Goal: Task Accomplishment & Management: Manage account settings

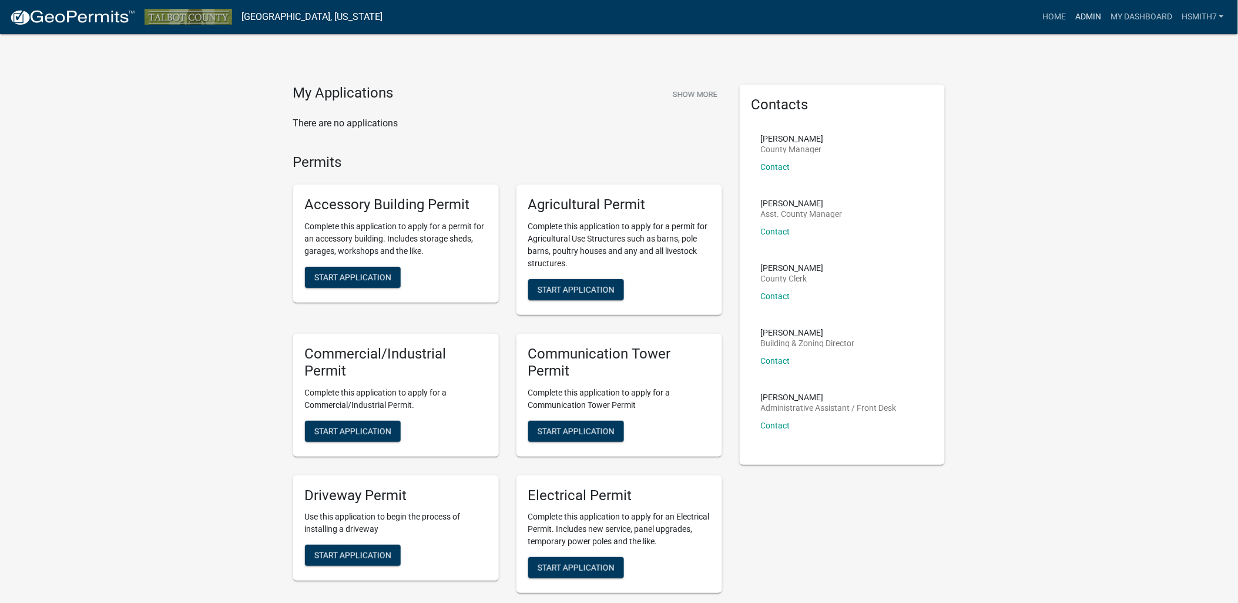
click at [1086, 20] on link "Admin" at bounding box center [1088, 17] width 35 height 22
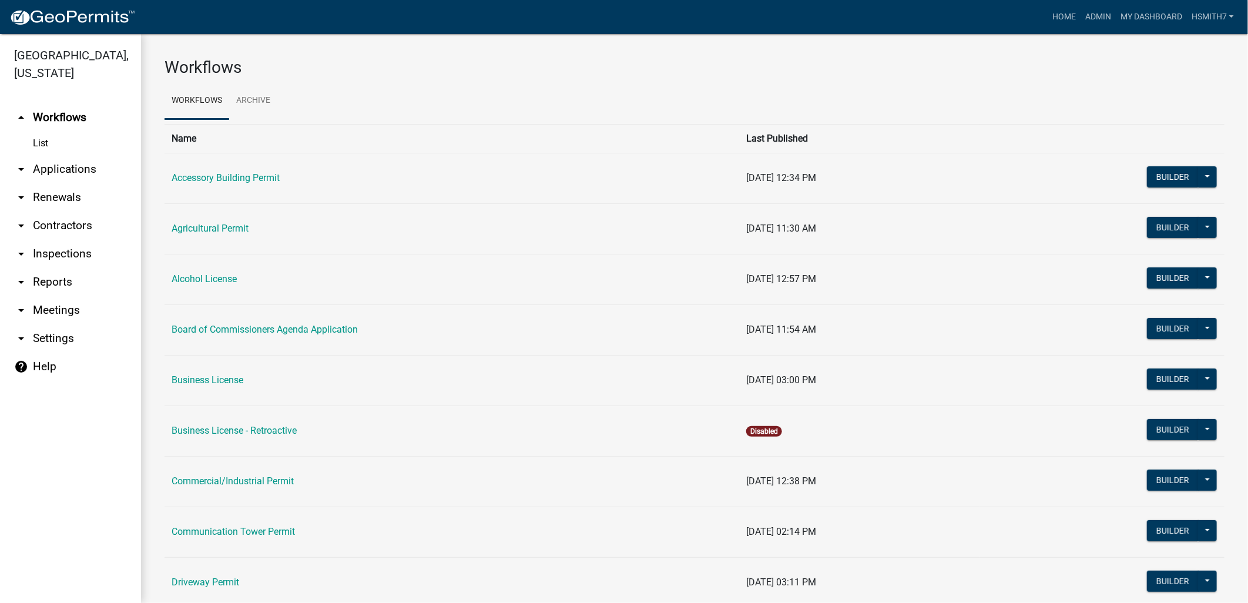
click at [89, 166] on link "arrow_drop_down Applications" at bounding box center [70, 169] width 141 height 28
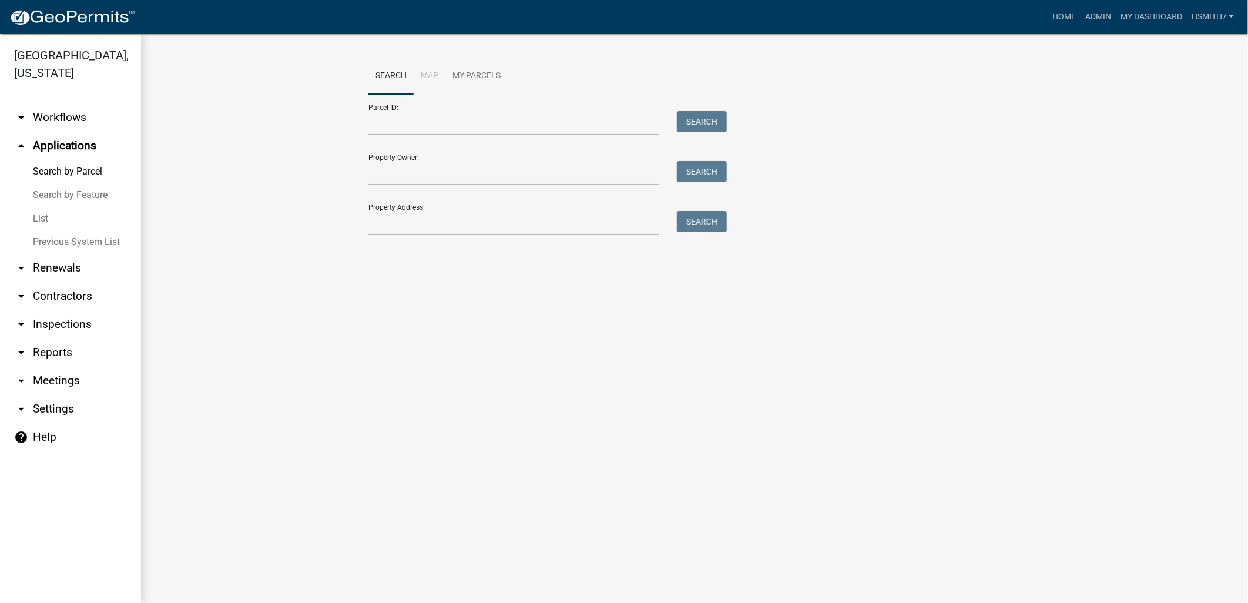
click at [33, 218] on link "List" at bounding box center [70, 219] width 141 height 24
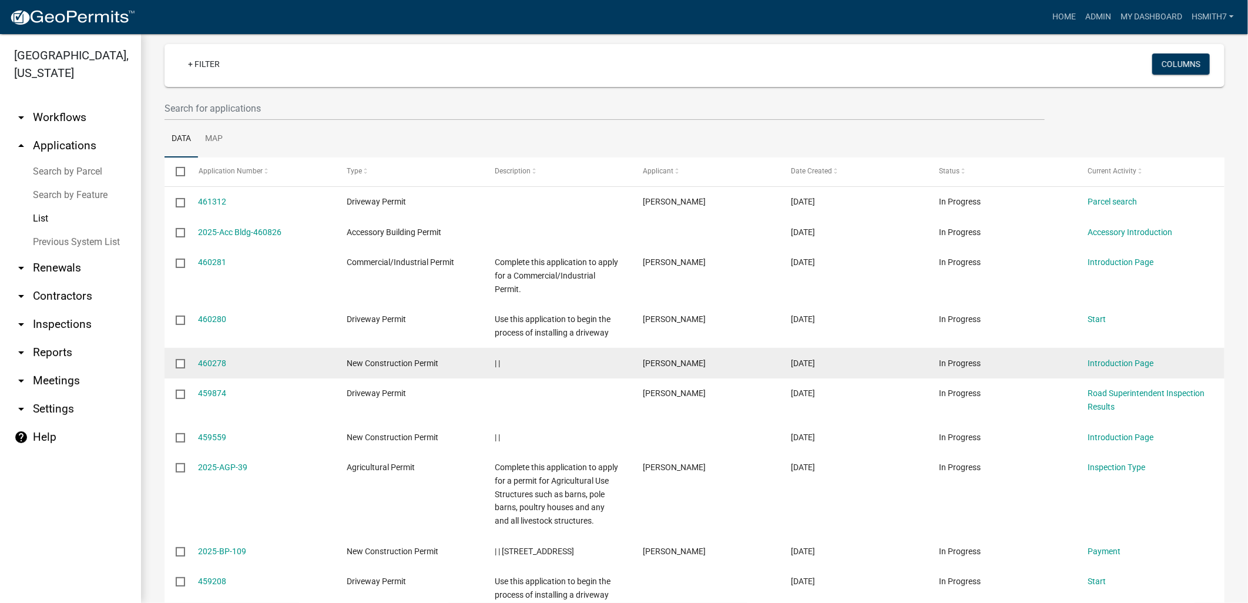
scroll to position [186, 0]
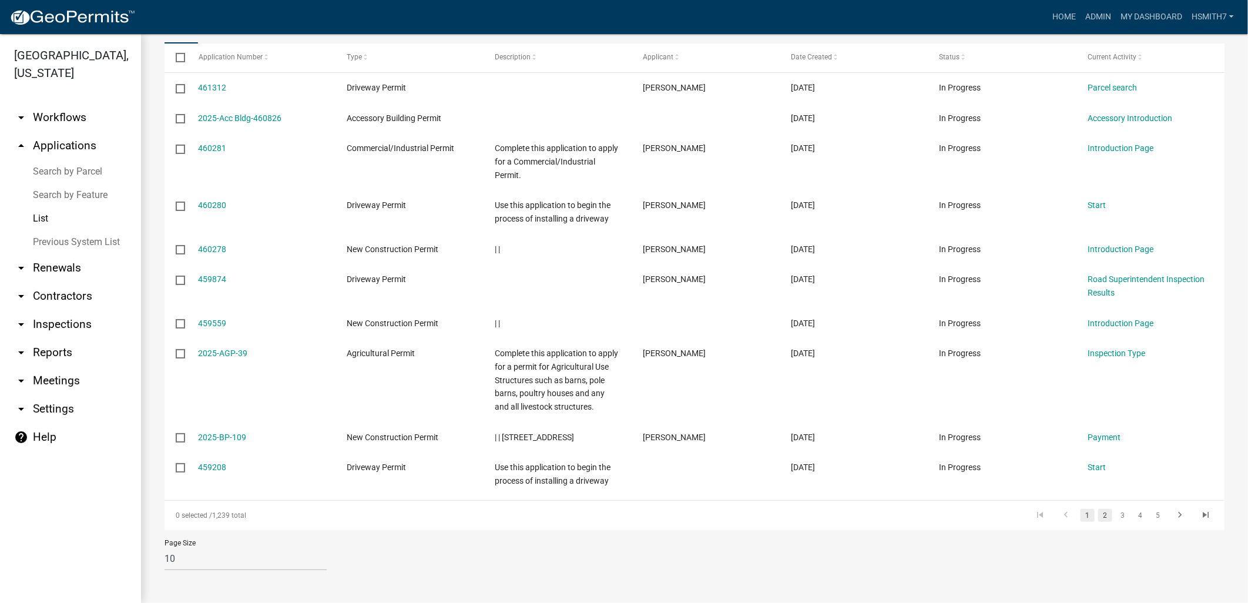
click at [1101, 511] on link "2" at bounding box center [1106, 515] width 14 height 13
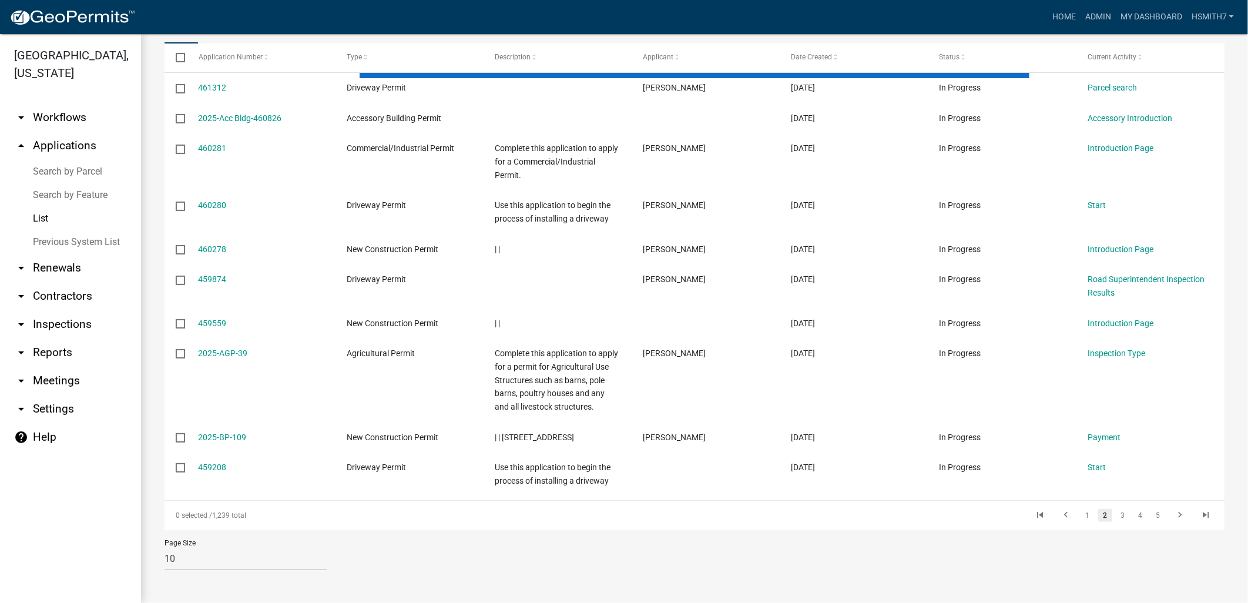
scroll to position [133, 0]
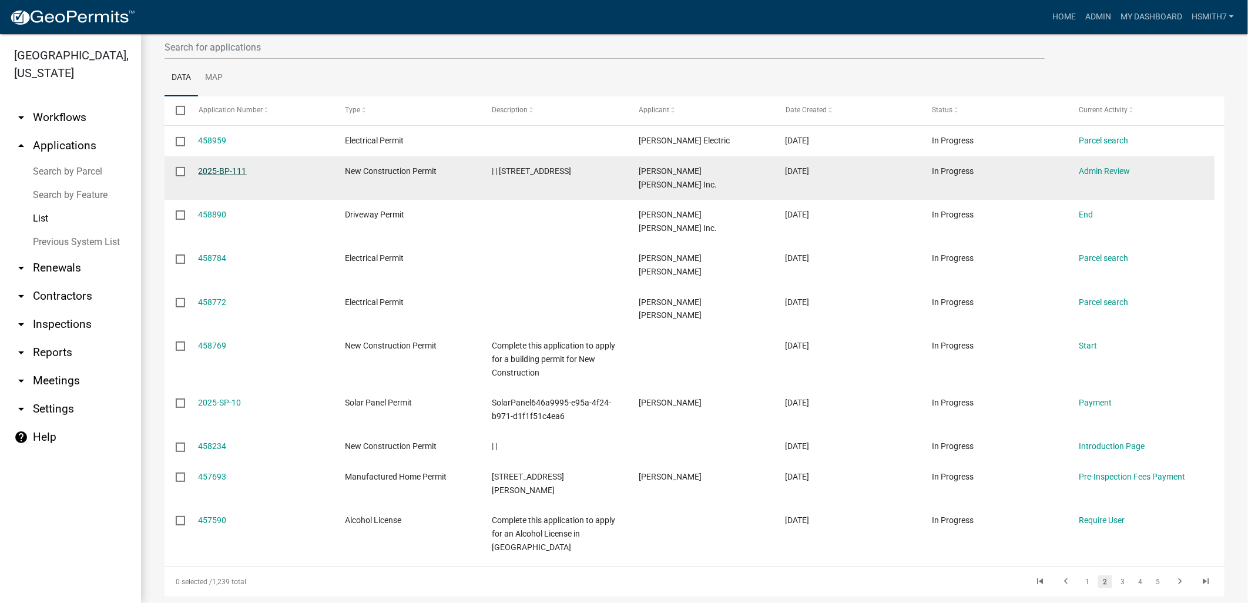
click at [234, 172] on link "2025-BP-111" at bounding box center [223, 170] width 48 height 9
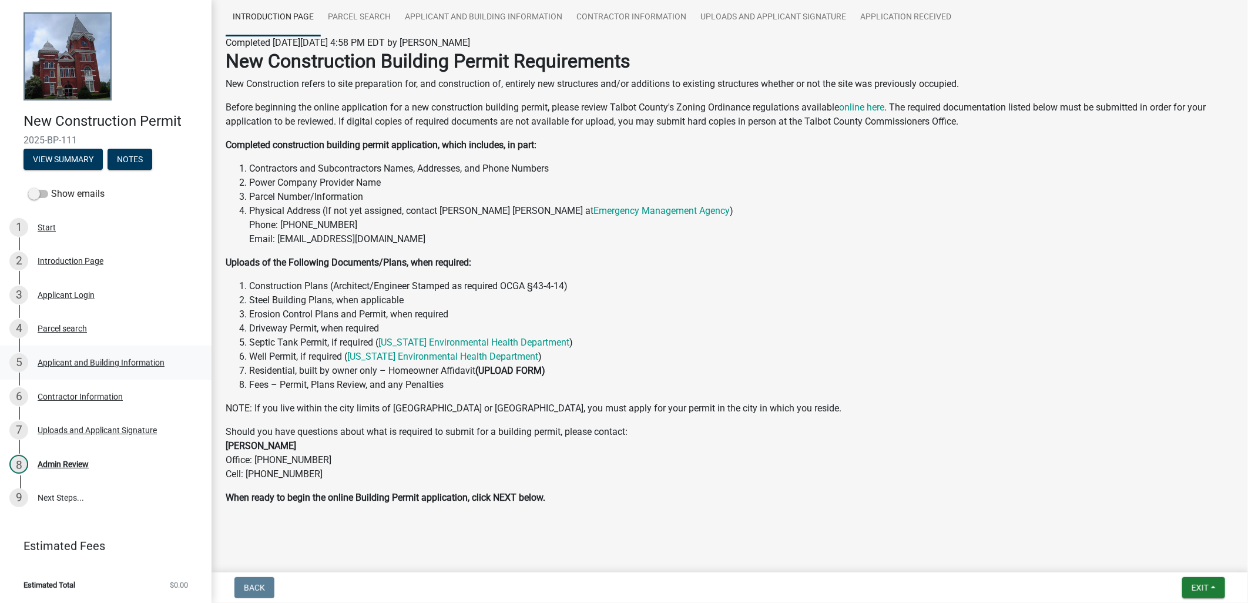
scroll to position [97, 0]
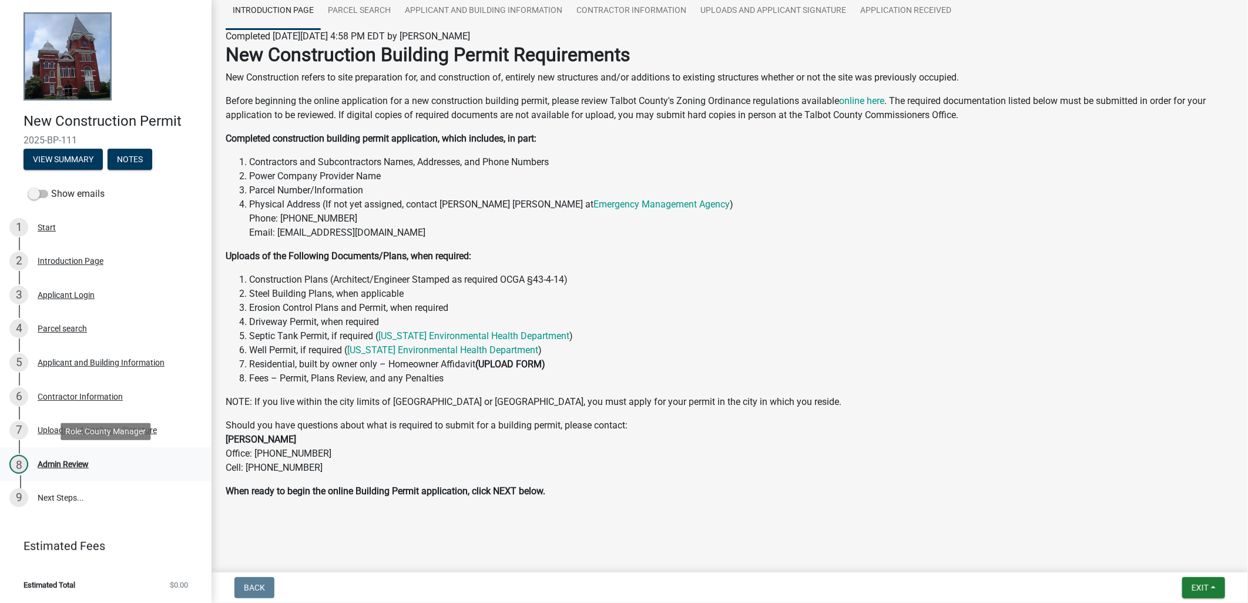
click at [168, 457] on div "8 Admin Review" at bounding box center [100, 464] width 183 height 19
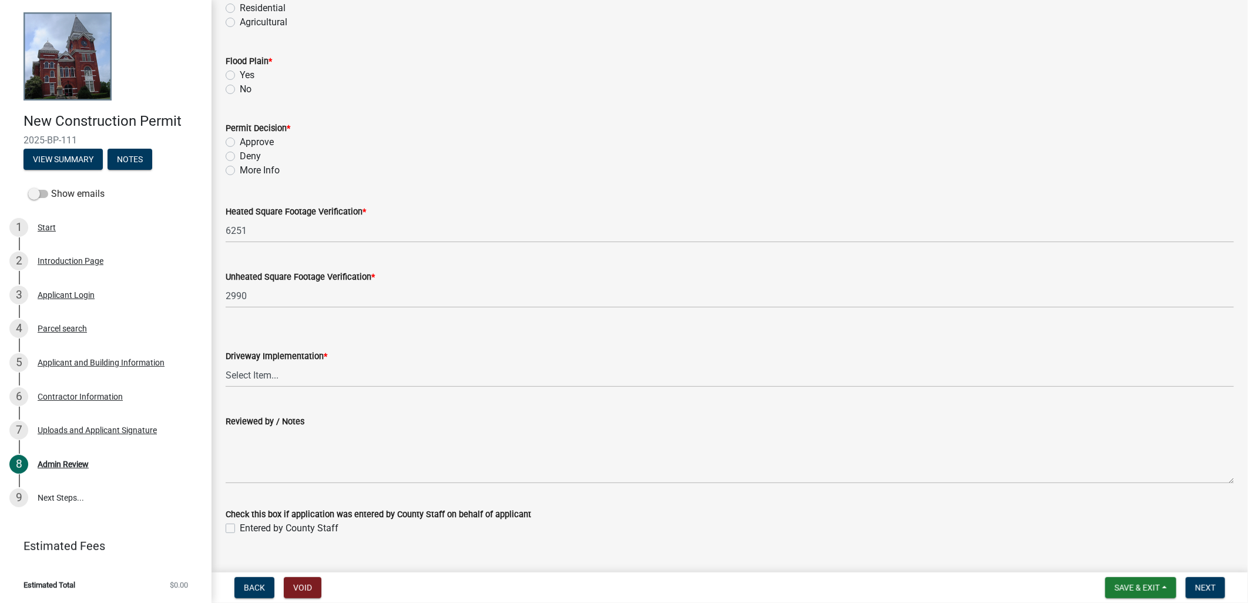
scroll to position [116, 0]
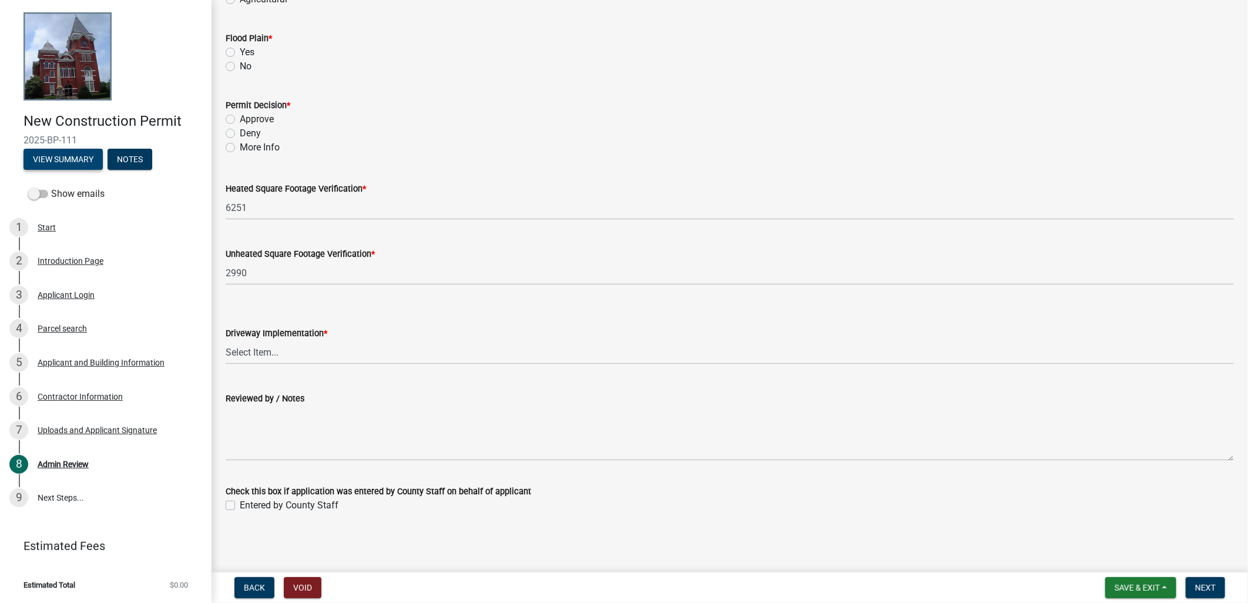
click at [86, 165] on button "View Summary" at bounding box center [63, 159] width 79 height 21
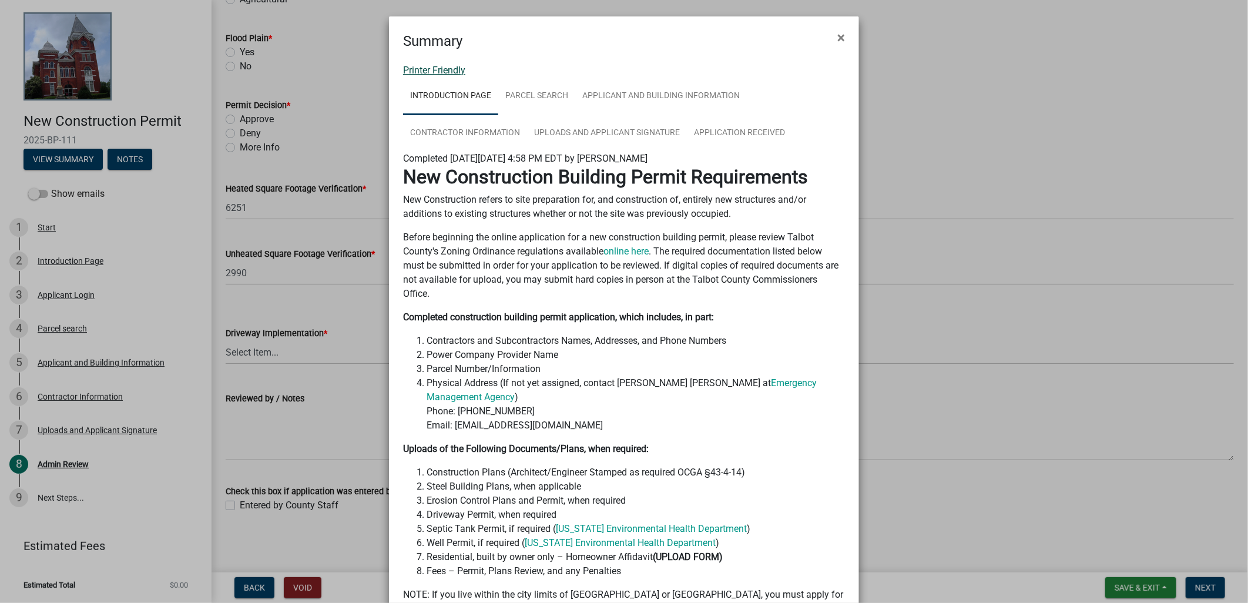
click at [454, 71] on link "Printer Friendly" at bounding box center [434, 70] width 62 height 11
click at [830, 39] on button "×" at bounding box center [841, 37] width 26 height 33
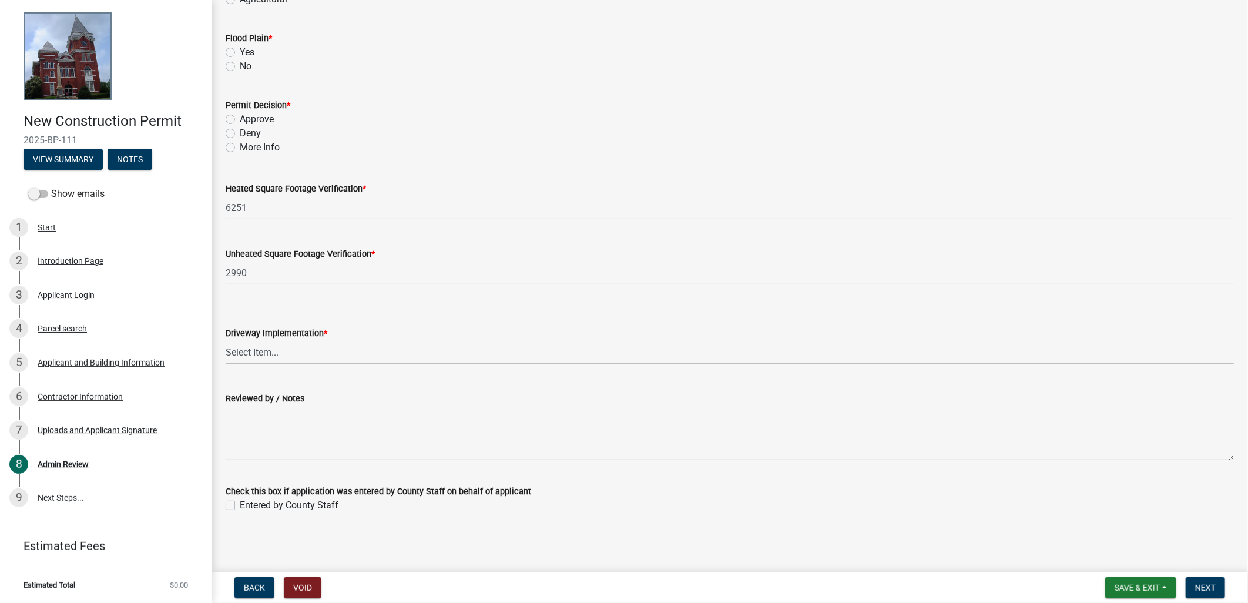
click at [1145, 600] on nav "Back Void Save & Exit Save Save & Exit Next" at bounding box center [730, 587] width 1037 height 31
click at [1145, 592] on button "Save & Exit" at bounding box center [1141, 587] width 71 height 21
click at [1144, 558] on button "Save & Exit" at bounding box center [1130, 557] width 94 height 28
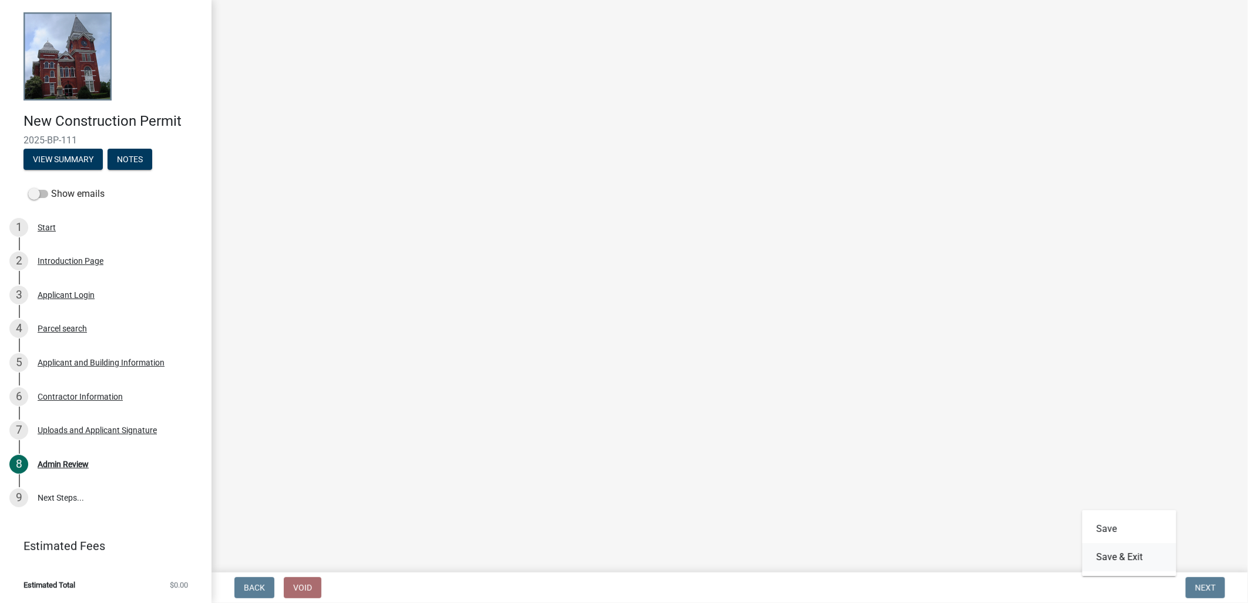
scroll to position [0, 0]
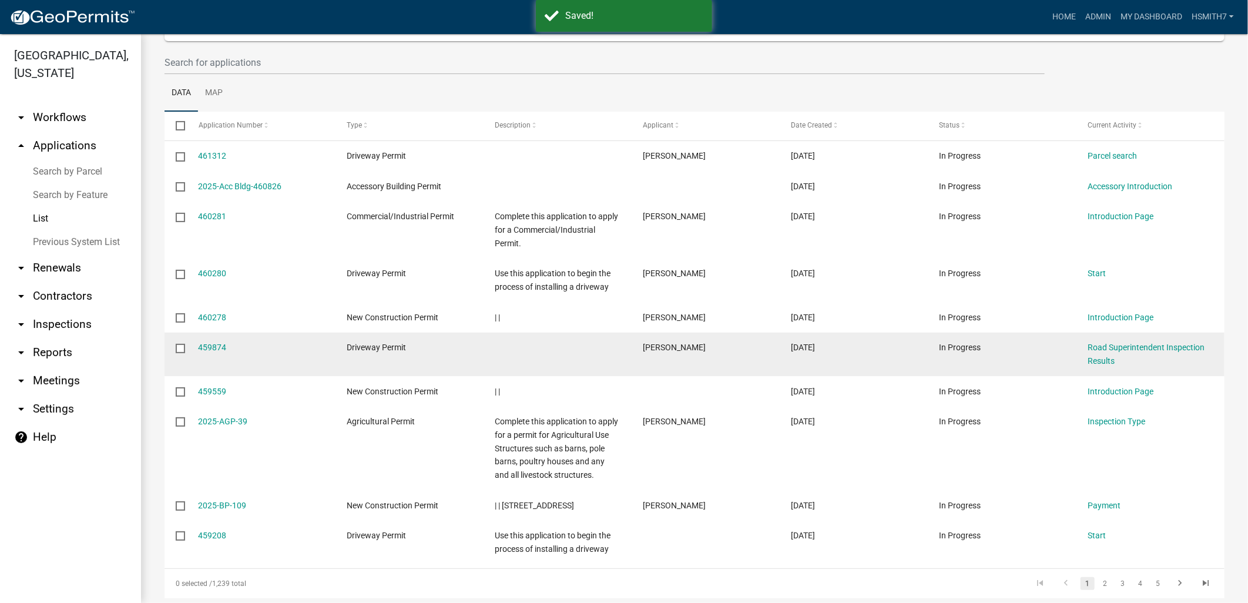
scroll to position [186, 0]
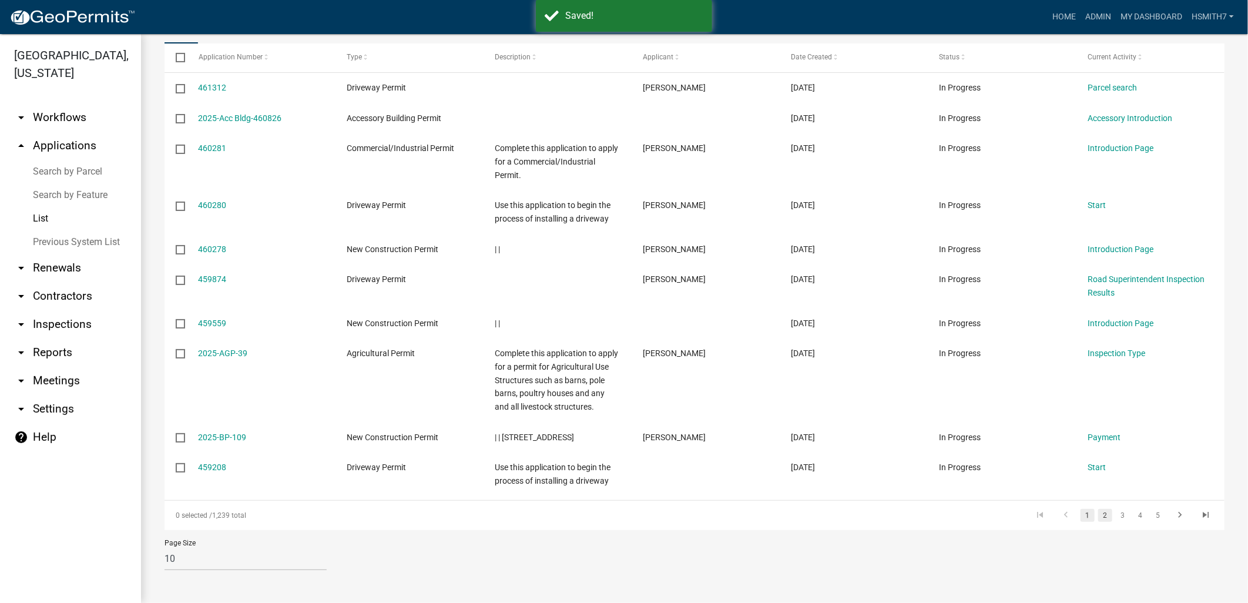
click at [1099, 513] on link "2" at bounding box center [1106, 515] width 14 height 13
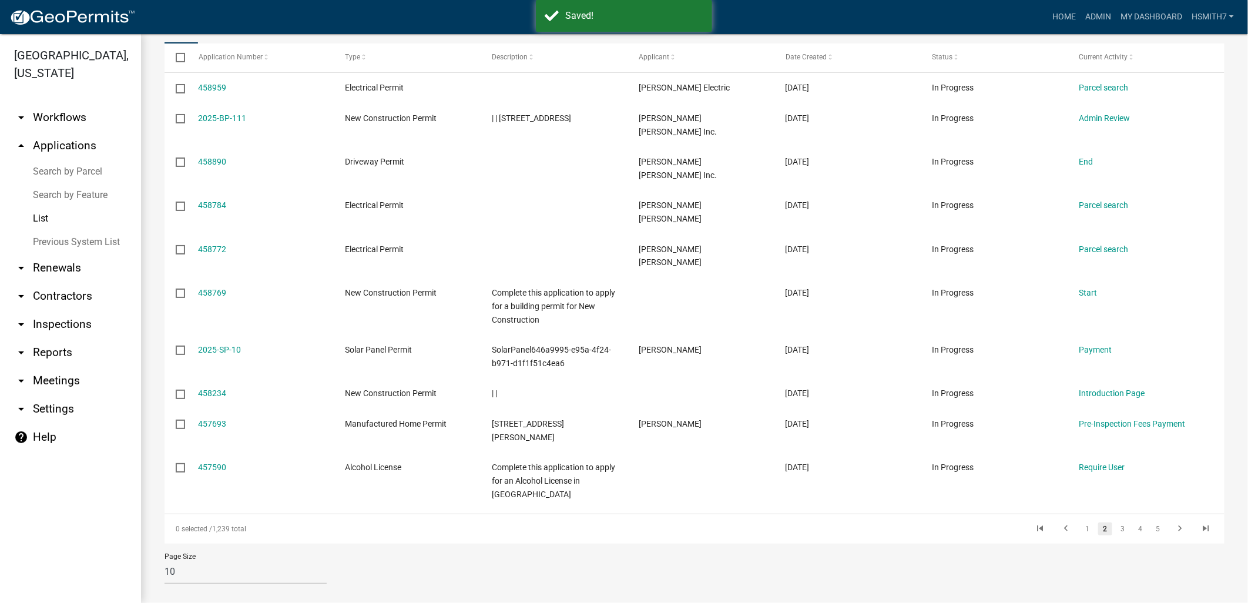
scroll to position [133, 0]
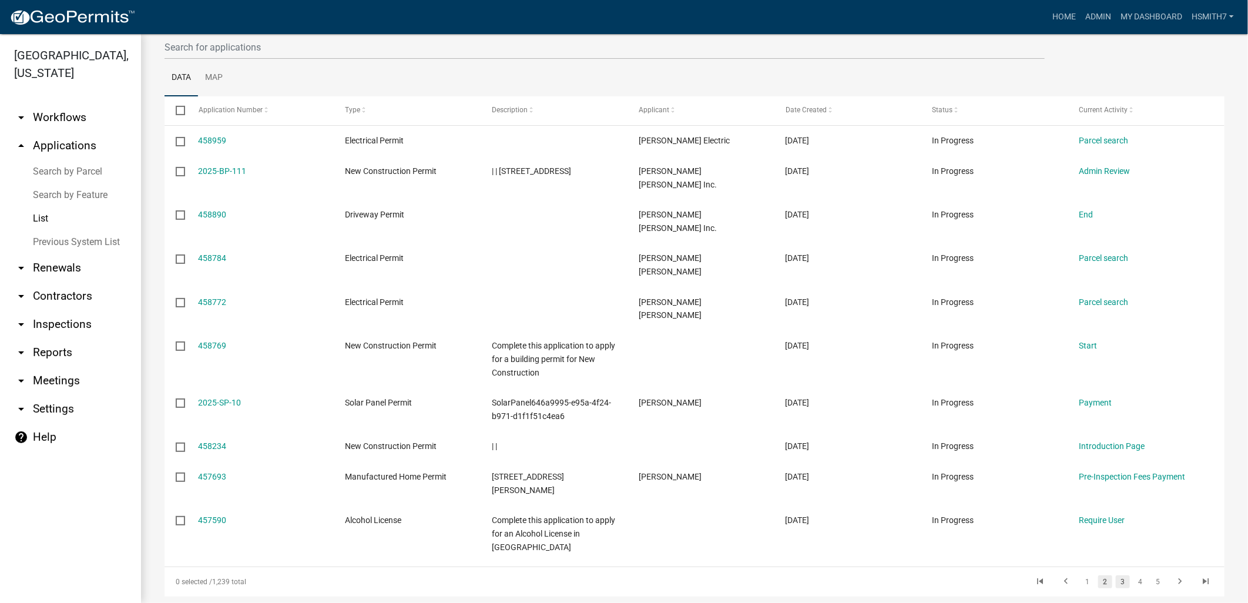
click at [1116, 575] on link "3" at bounding box center [1123, 581] width 14 height 13
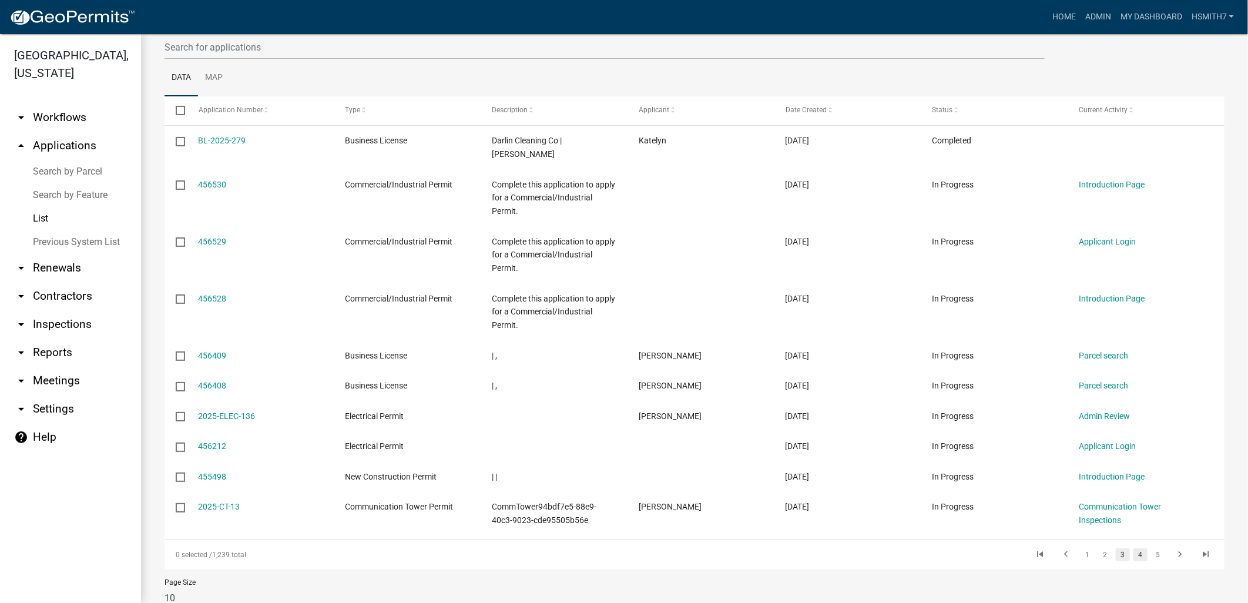
click at [1134, 555] on link "4" at bounding box center [1141, 554] width 14 height 13
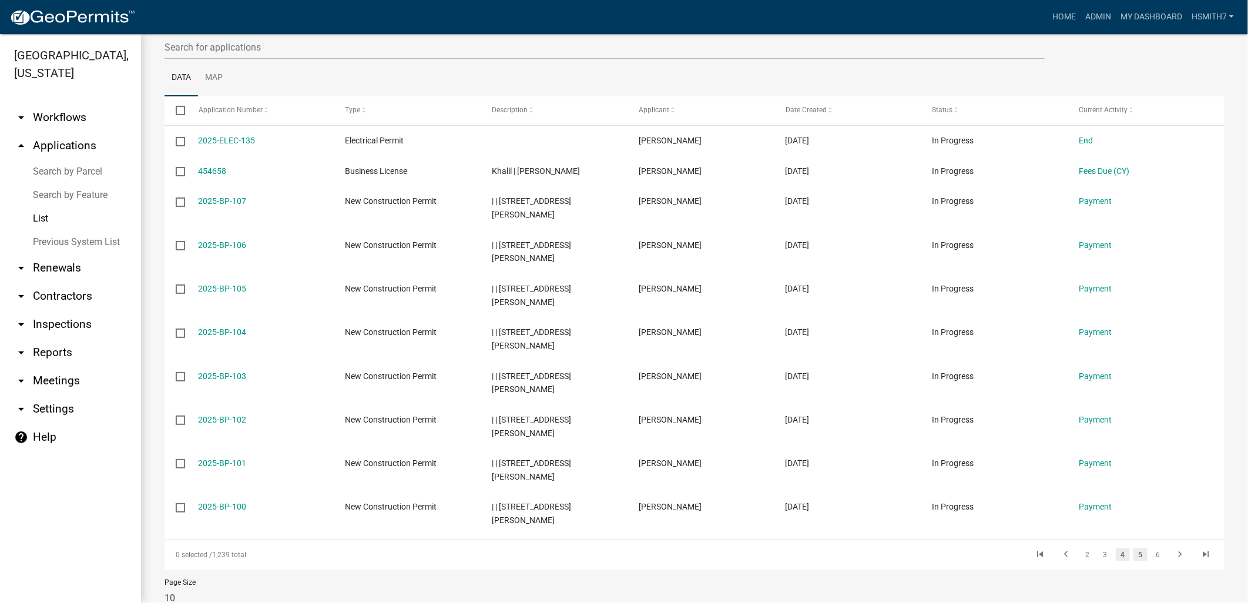
click at [1134, 558] on link "5" at bounding box center [1141, 554] width 14 height 13
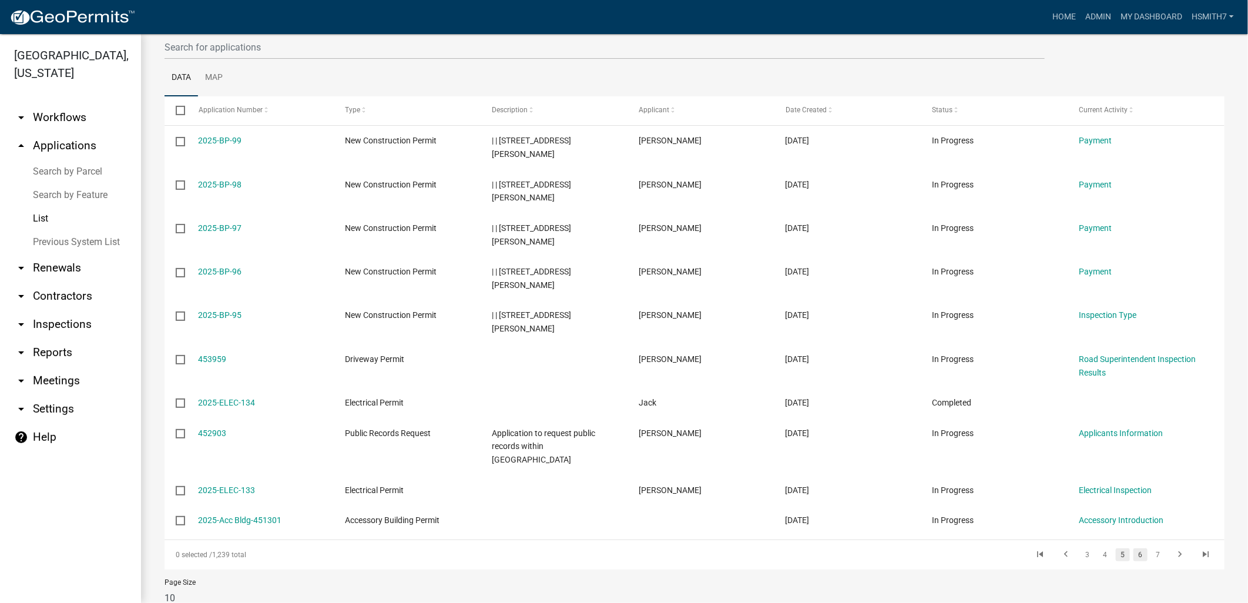
click at [1135, 548] on link "6" at bounding box center [1141, 554] width 14 height 13
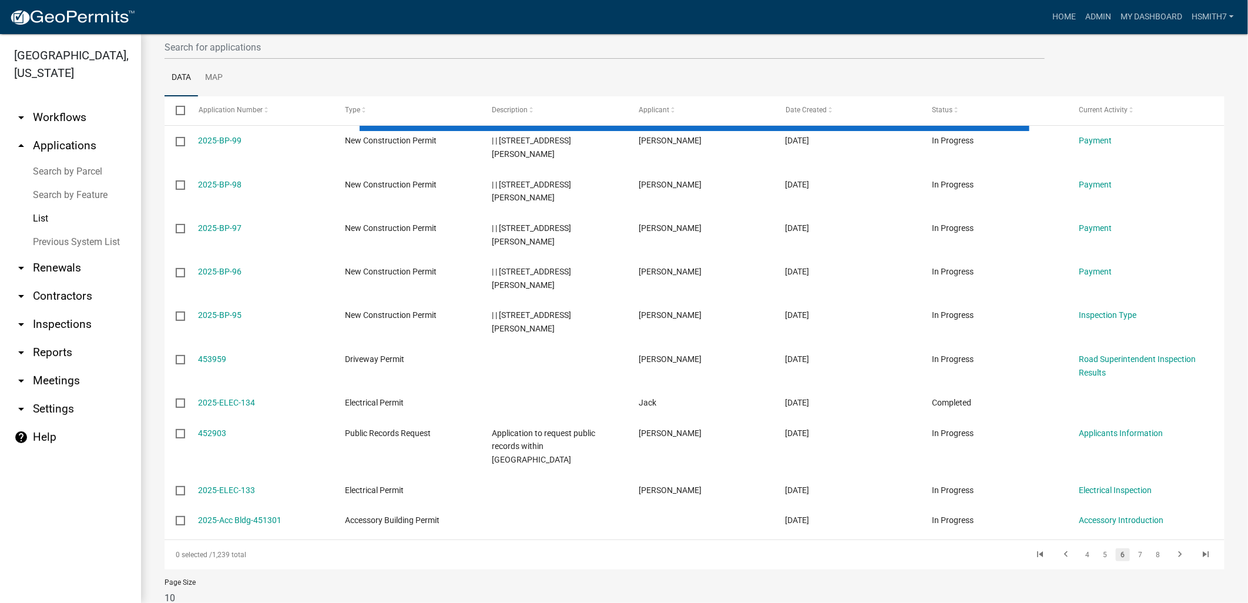
scroll to position [79, 0]
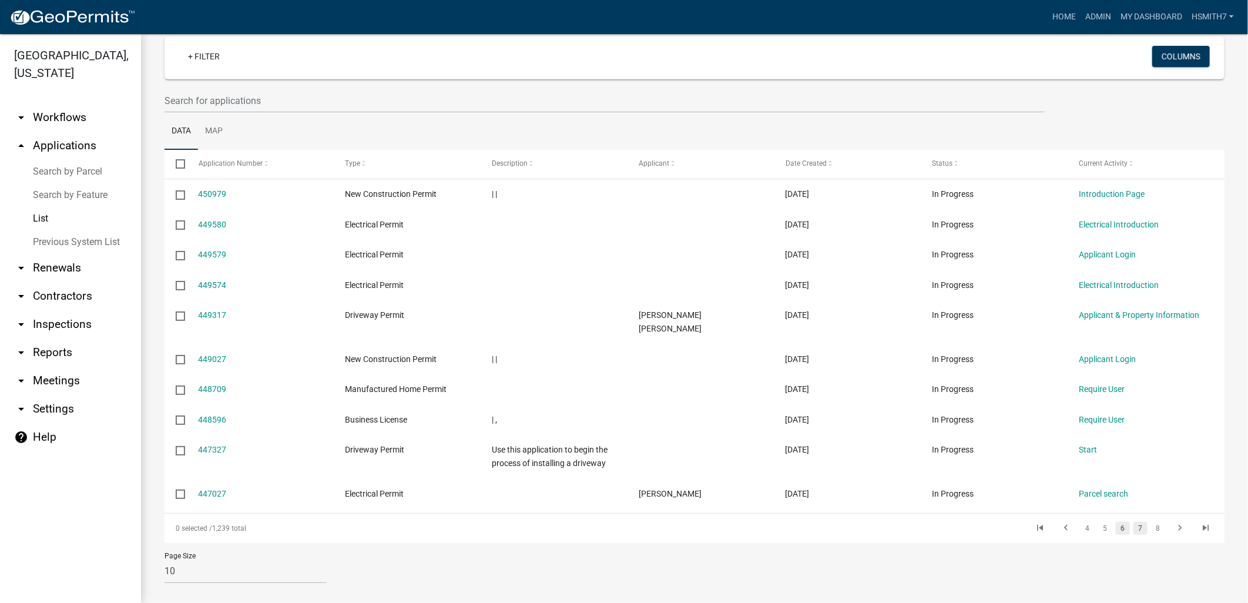
click at [1137, 522] on link "7" at bounding box center [1141, 528] width 14 height 13
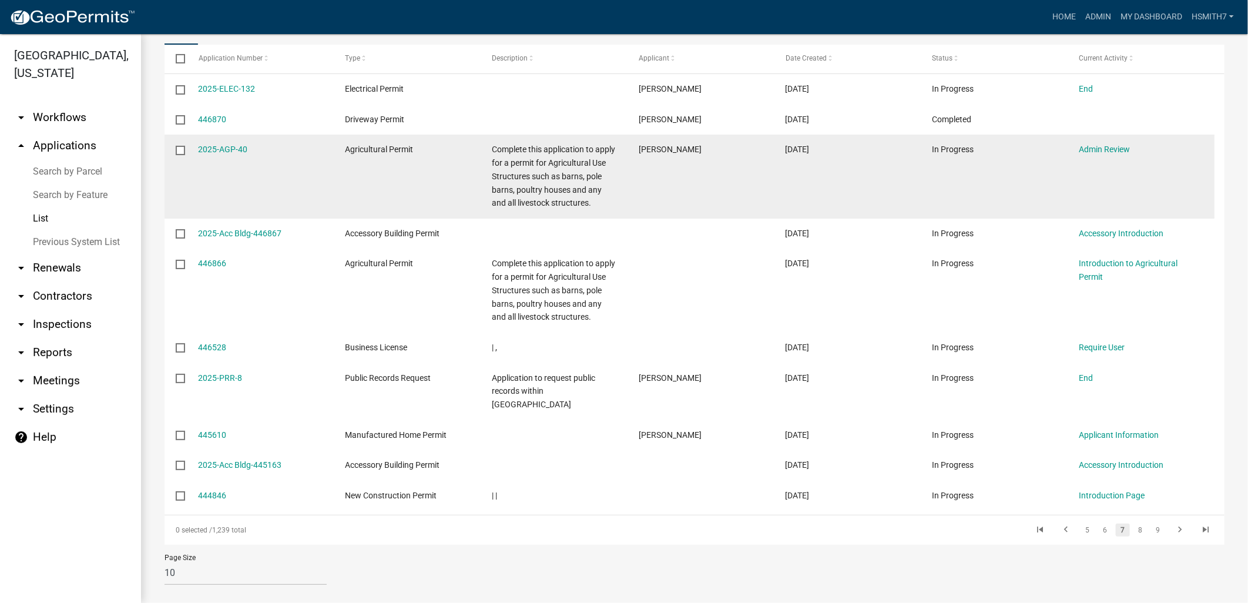
scroll to position [186, 0]
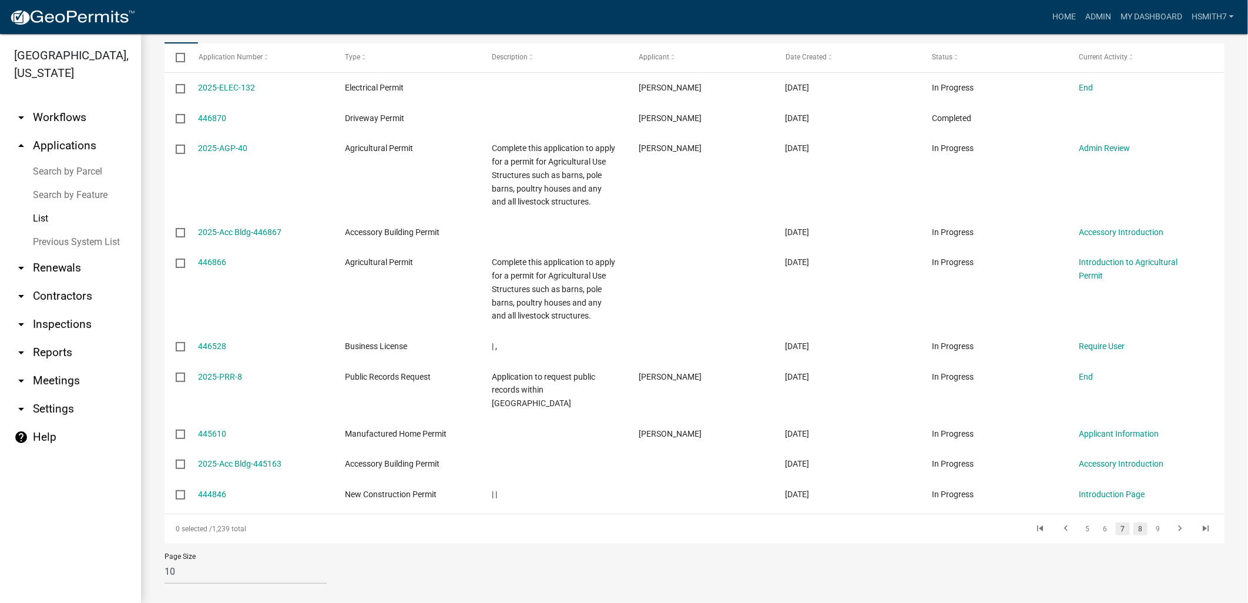
click at [1134, 523] on link "8" at bounding box center [1141, 529] width 14 height 13
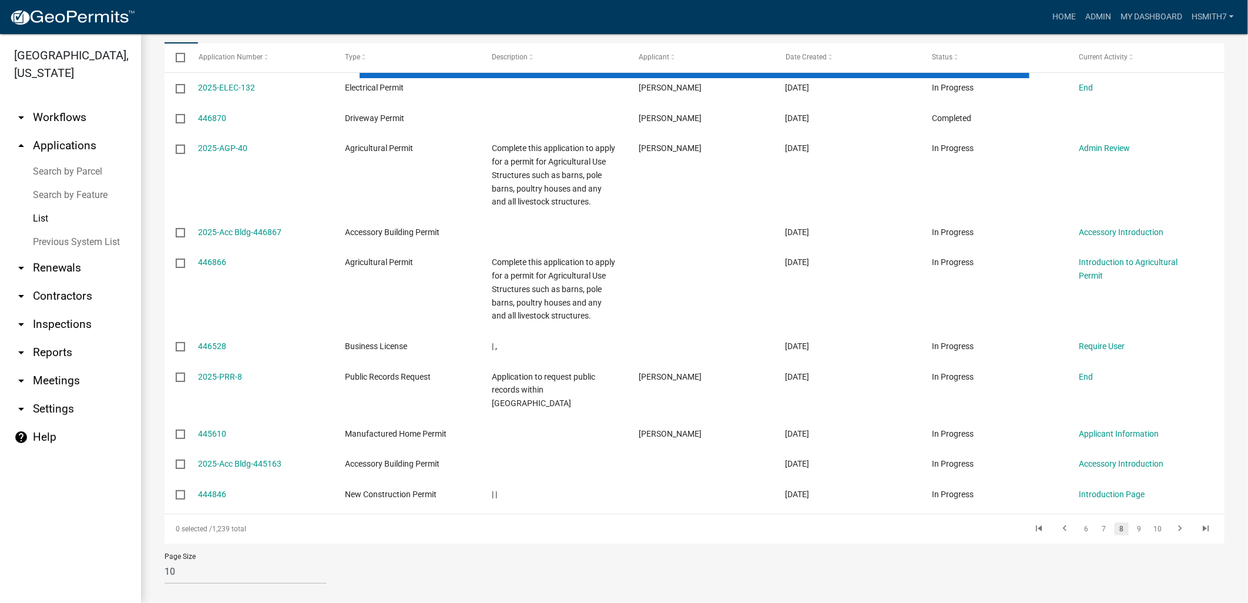
scroll to position [106, 0]
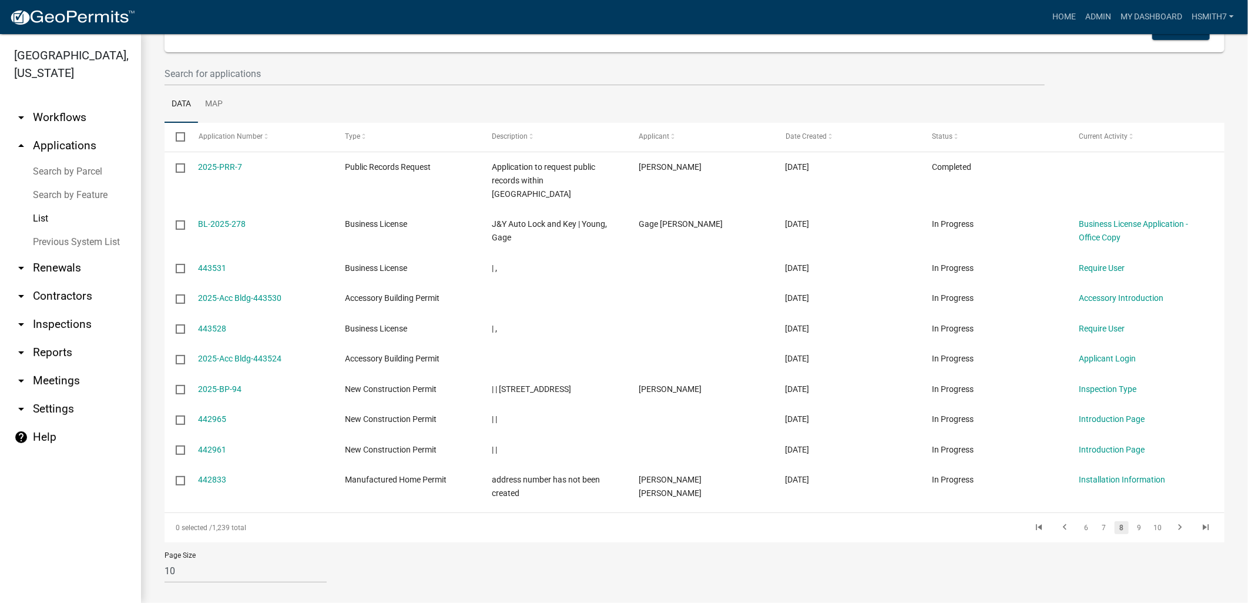
click at [1138, 518] on li "9" at bounding box center [1140, 528] width 18 height 20
click at [1135, 521] on link "9" at bounding box center [1140, 527] width 14 height 13
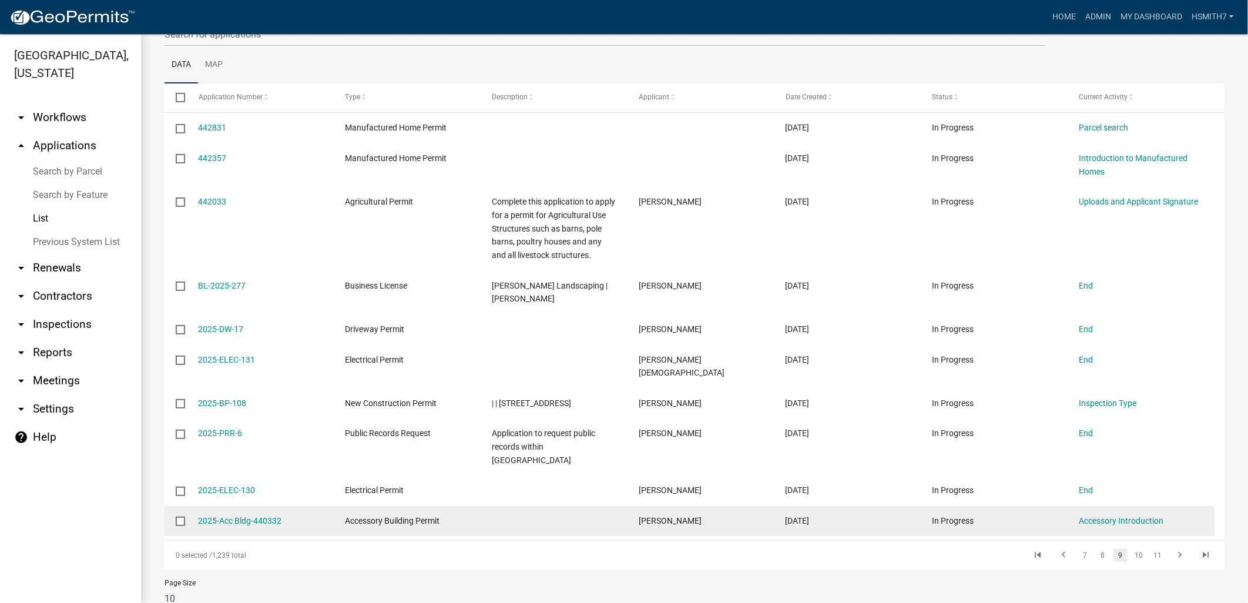
scroll to position [173, 0]
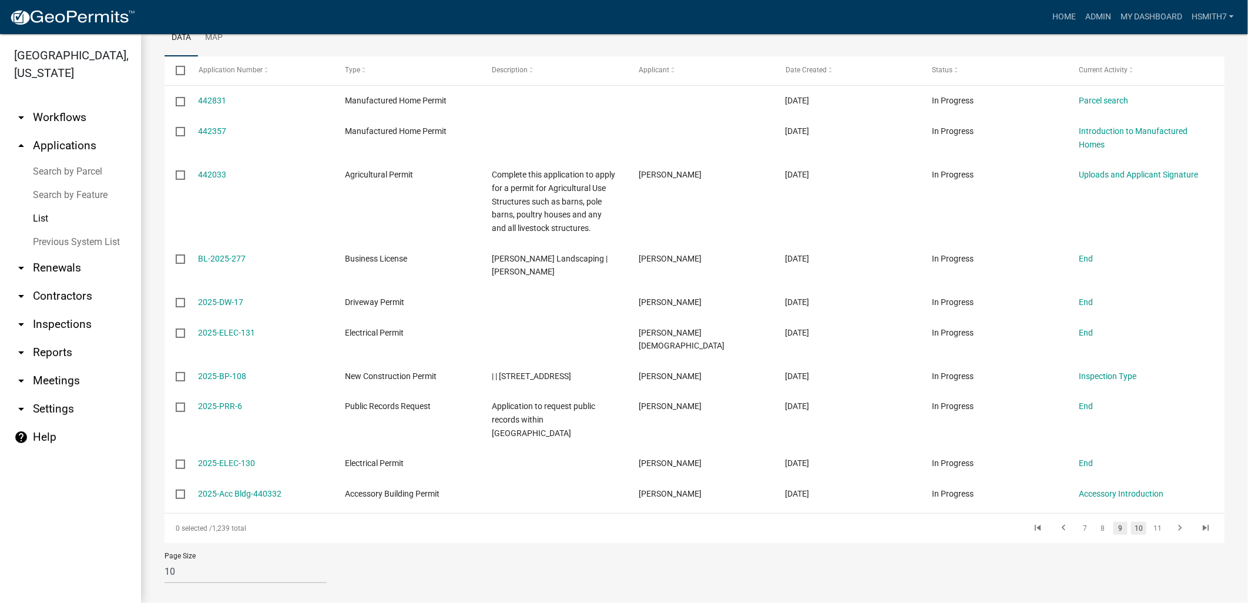
click at [1131, 522] on link "10" at bounding box center [1138, 528] width 15 height 13
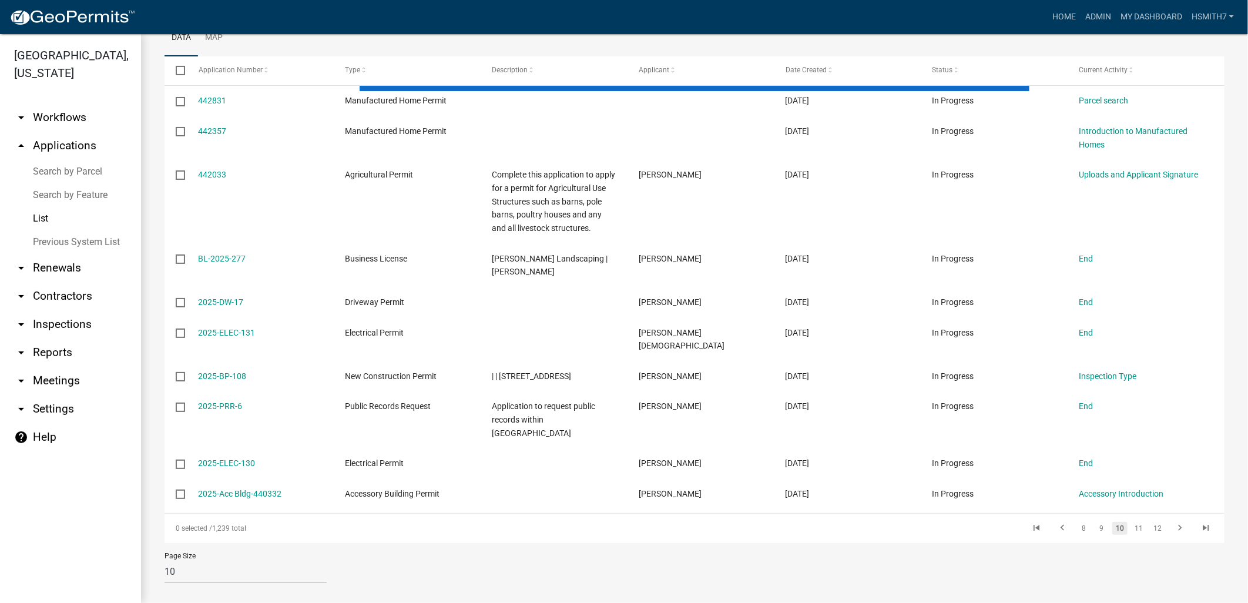
scroll to position [146, 0]
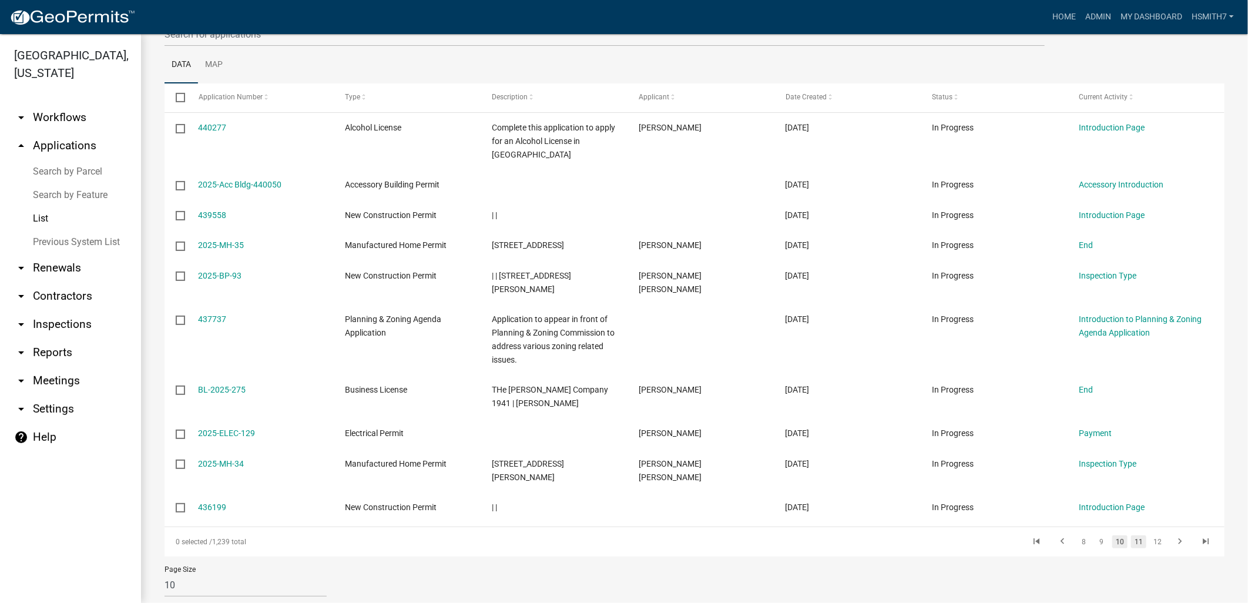
click at [1131, 535] on link "11" at bounding box center [1138, 541] width 15 height 13
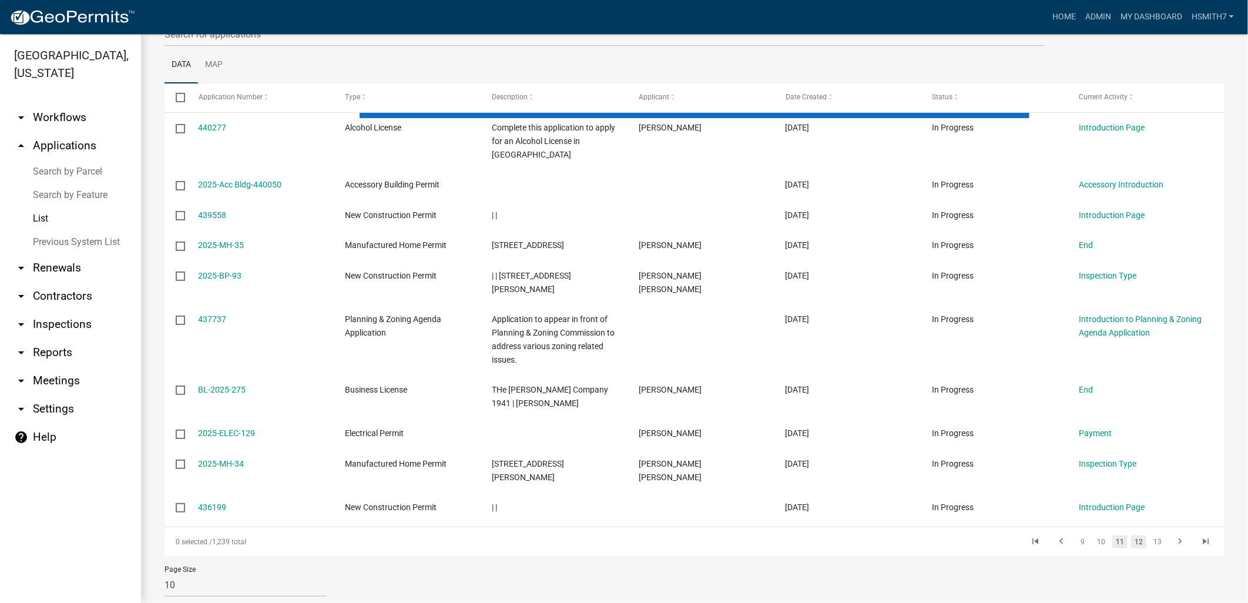
scroll to position [106, 0]
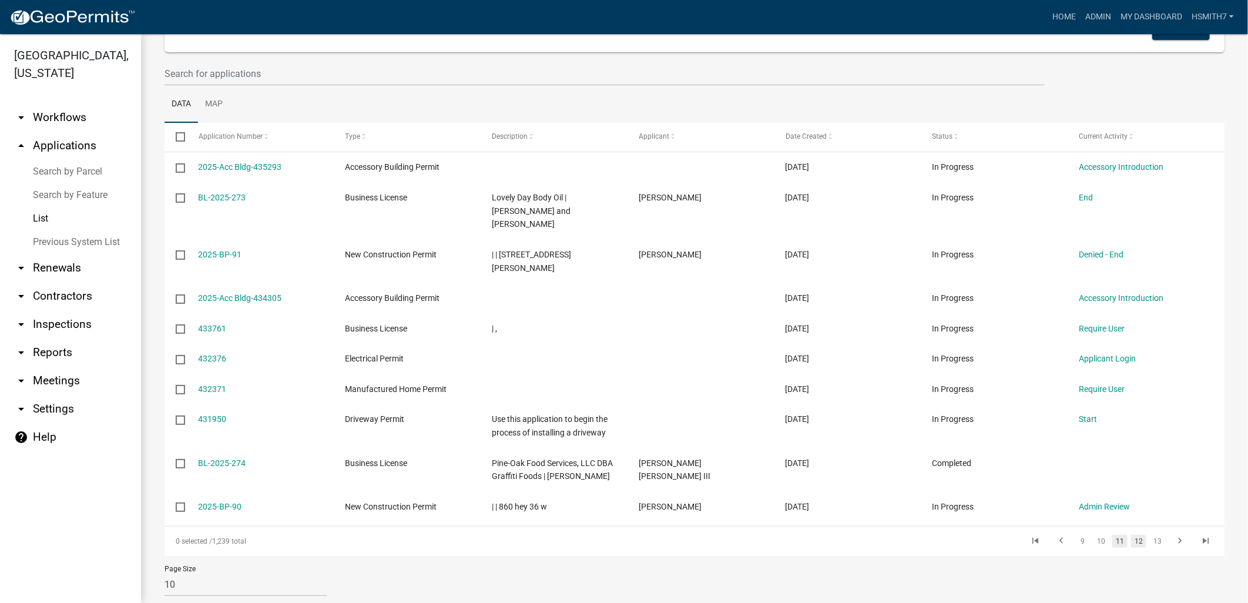
click at [1136, 535] on link "12" at bounding box center [1138, 541] width 15 height 13
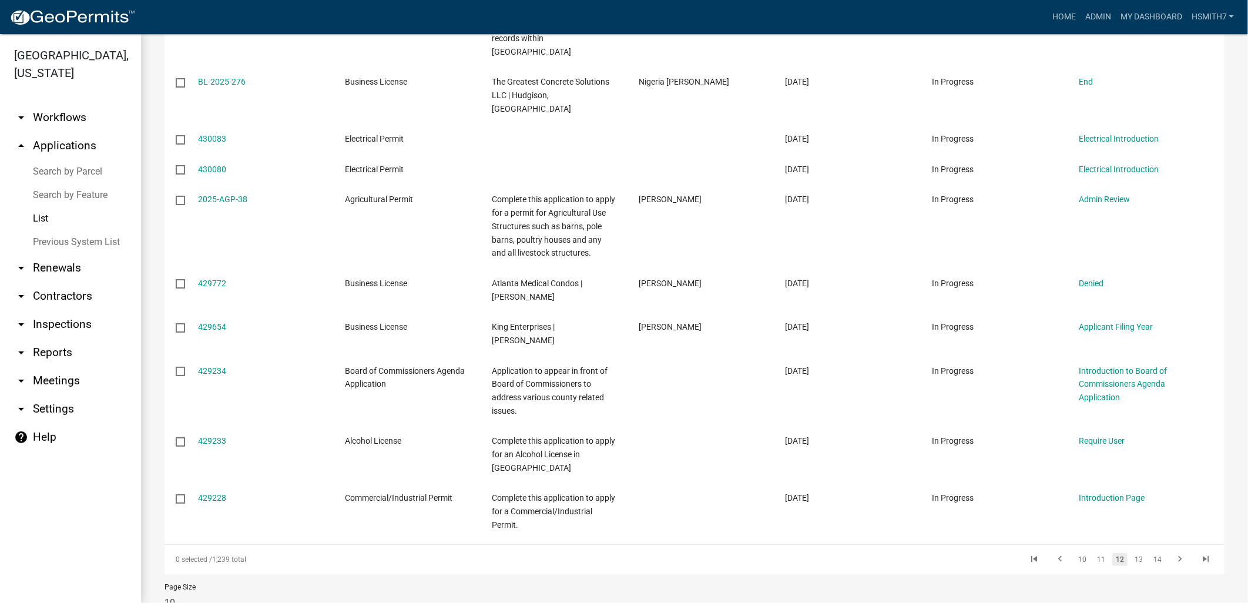
scroll to position [253, 0]
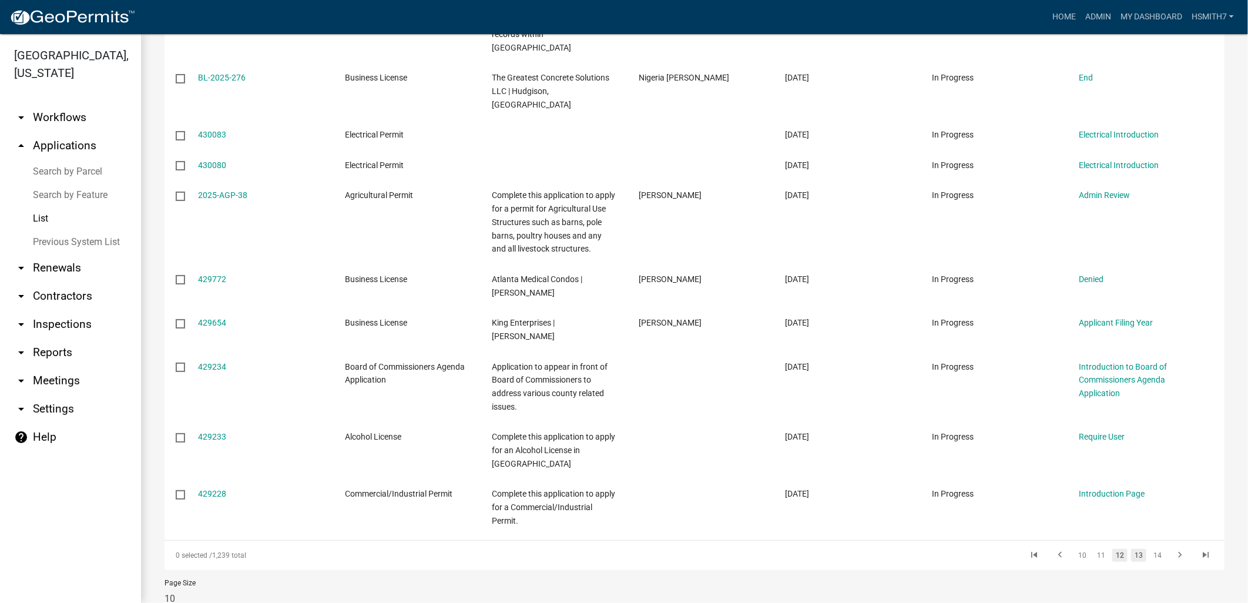
click at [1136, 549] on link "13" at bounding box center [1138, 555] width 15 height 13
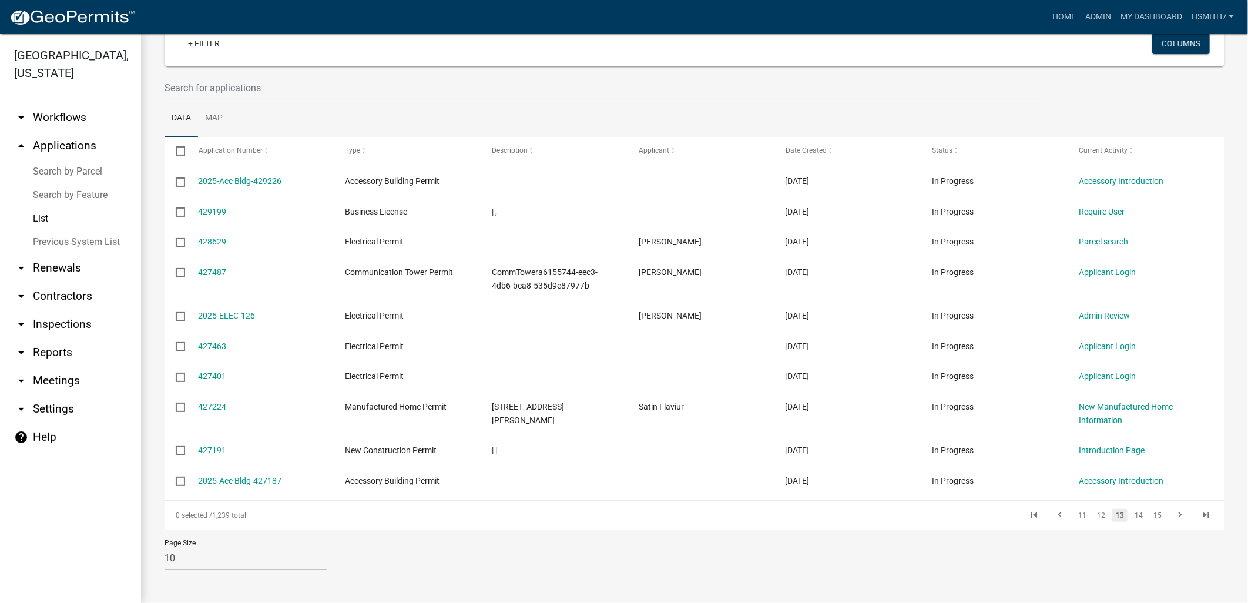
scroll to position [92, 0]
click at [1135, 515] on link "14" at bounding box center [1138, 515] width 15 height 13
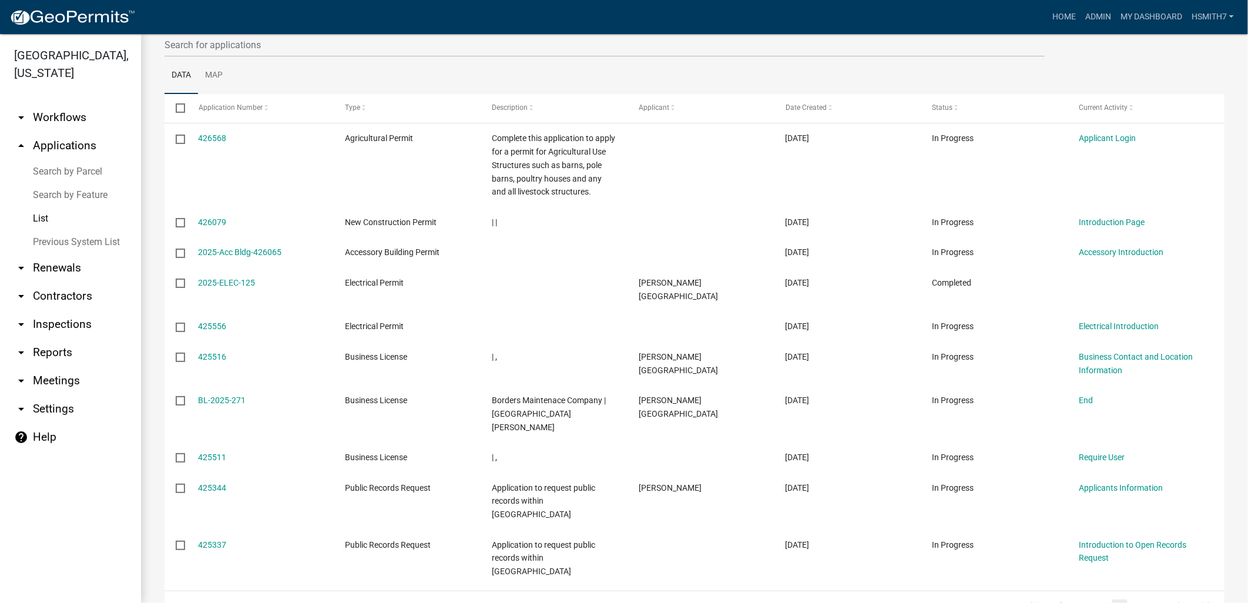
scroll to position [158, 0]
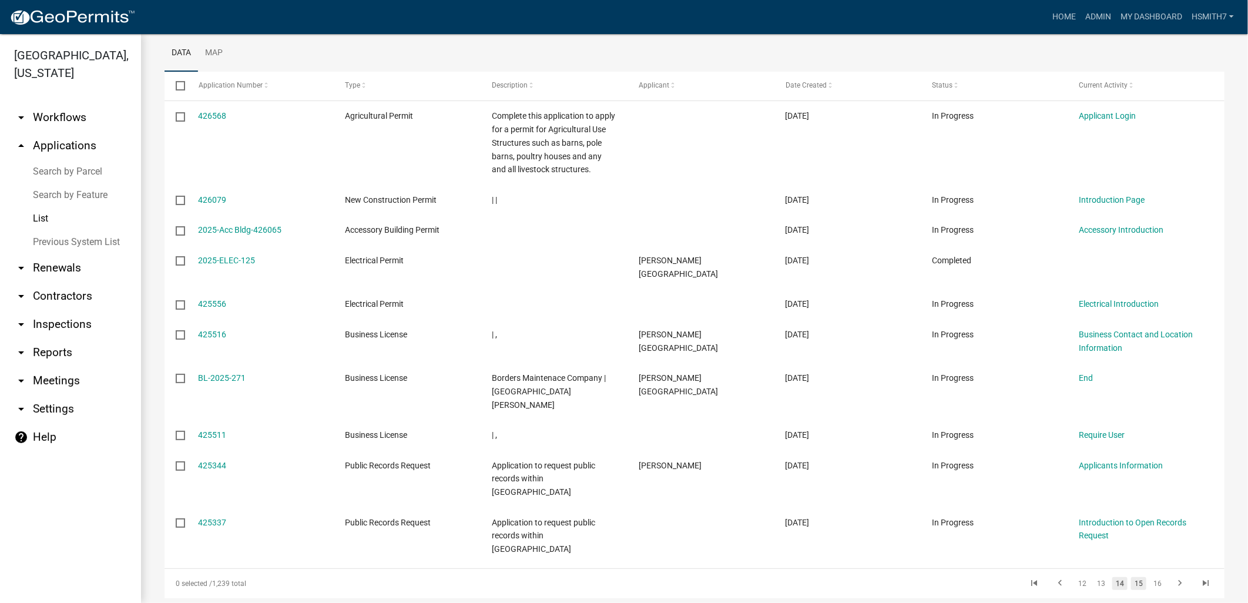
click at [1133, 577] on link "15" at bounding box center [1138, 583] width 15 height 13
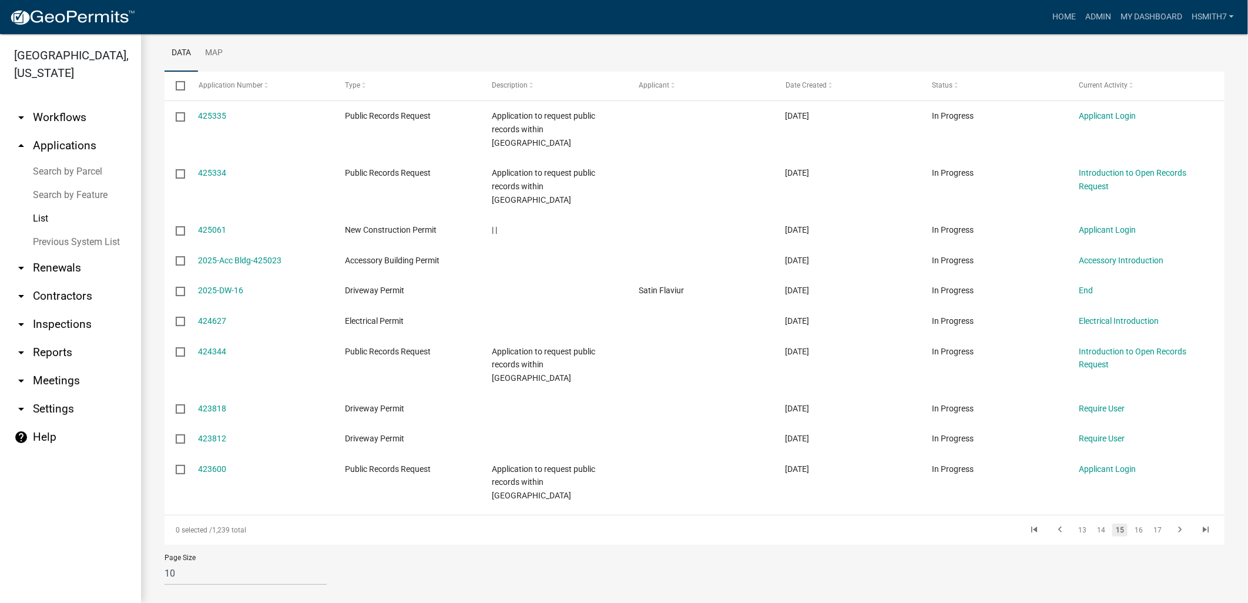
scroll to position [119, 0]
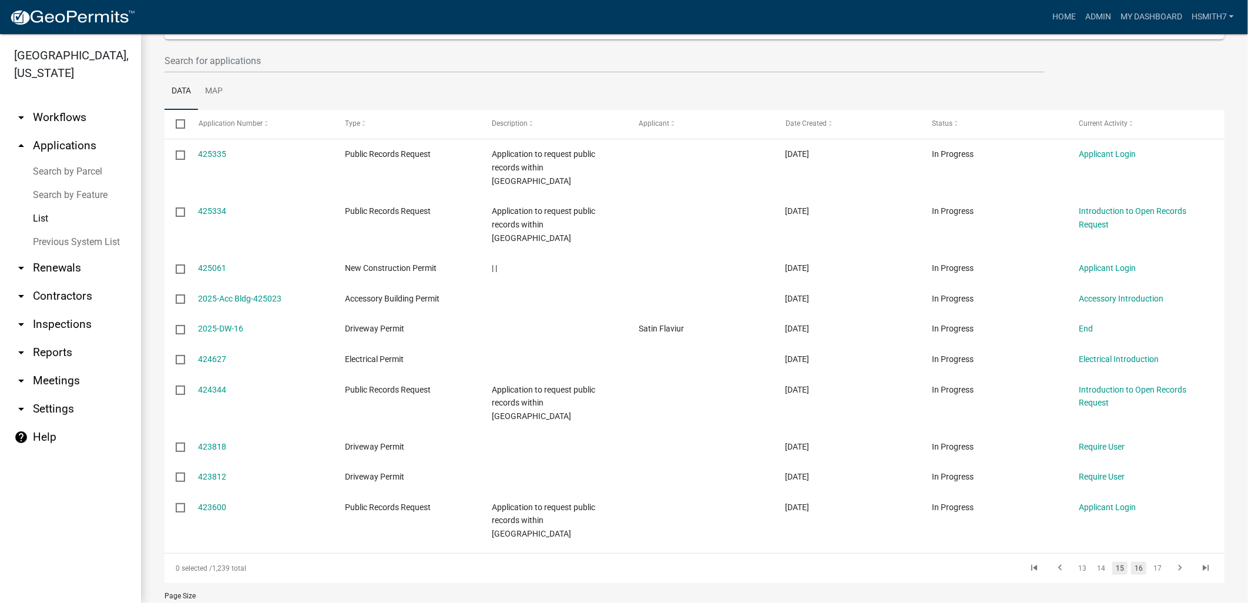
click at [1137, 562] on link "16" at bounding box center [1138, 568] width 15 height 13
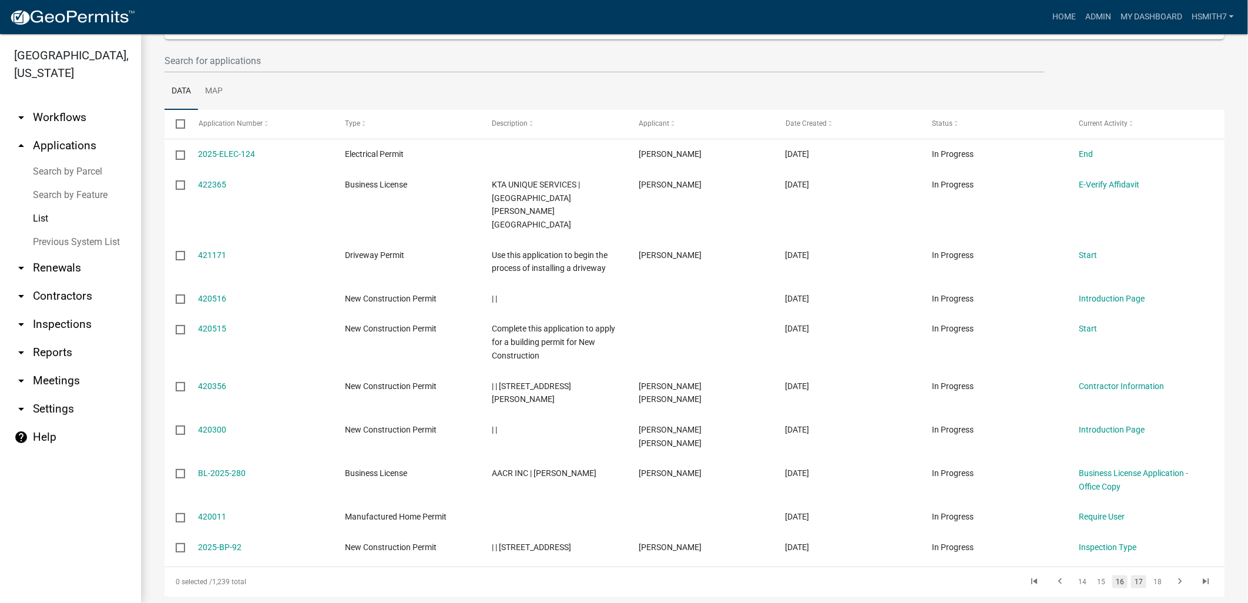
click at [1134, 575] on link "17" at bounding box center [1138, 581] width 15 height 13
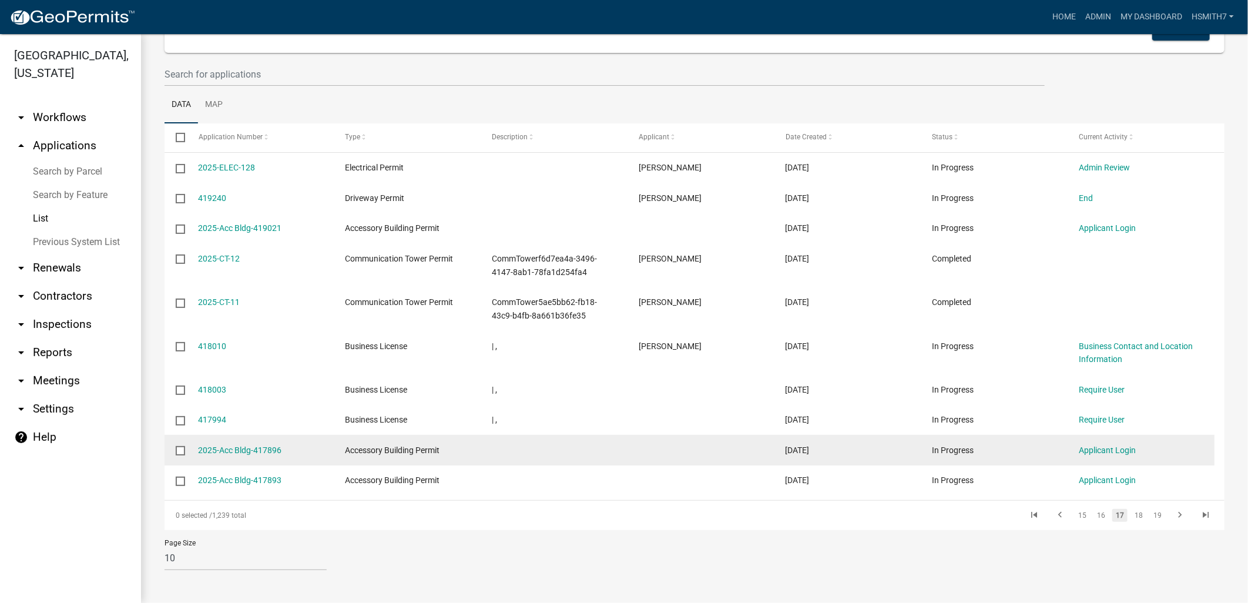
scroll to position [106, 0]
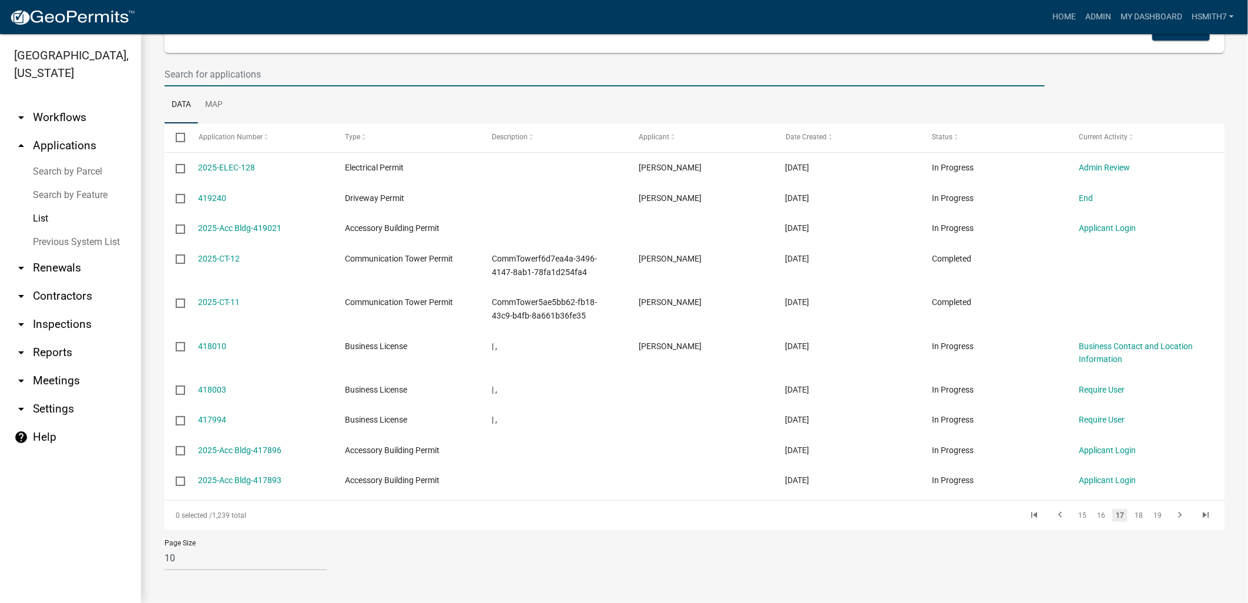
click at [225, 75] on input "text" at bounding box center [605, 74] width 880 height 24
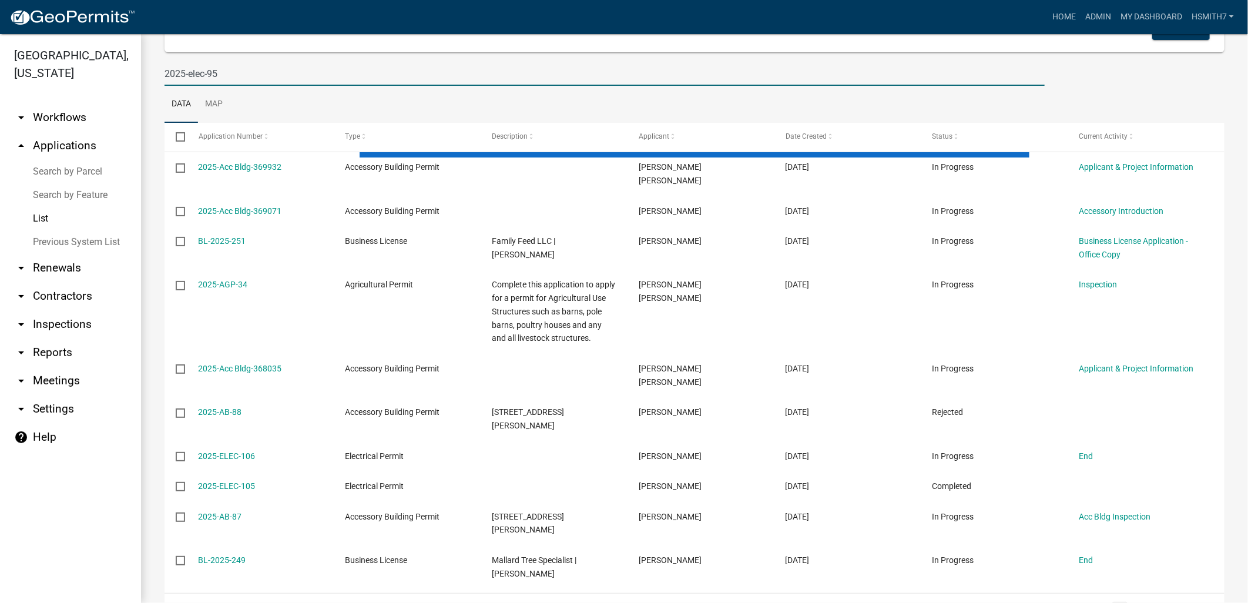
scroll to position [0, 0]
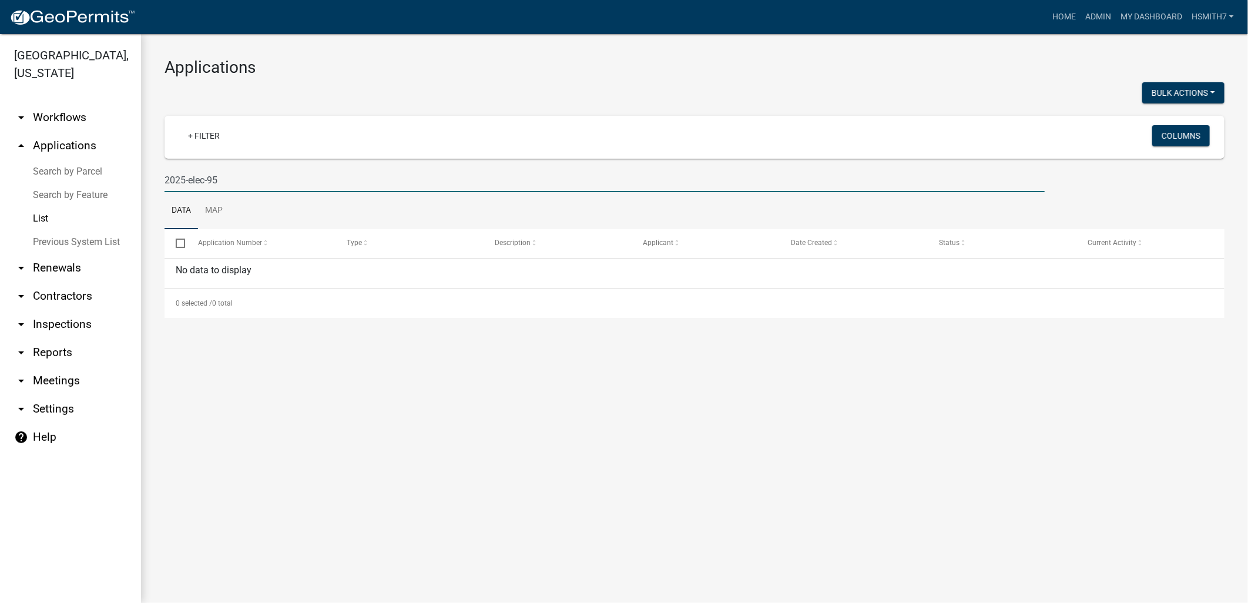
drag, startPoint x: 226, startPoint y: 185, endPoint x: 65, endPoint y: 168, distance: 161.3
click at [67, 169] on div "[GEOGRAPHIC_DATA], [US_STATE] arrow_drop_down Workflows List arrow_drop_up Appl…" at bounding box center [624, 318] width 1248 height 569
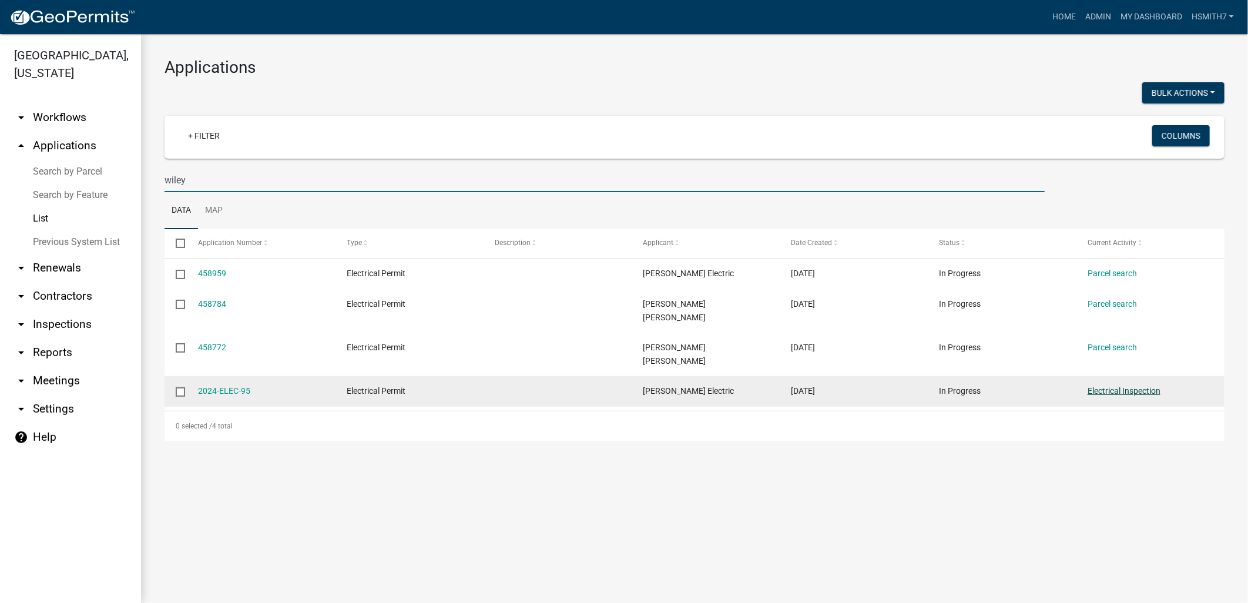
type input "wiley"
click at [1126, 386] on link "Electrical Inspection" at bounding box center [1124, 390] width 73 height 9
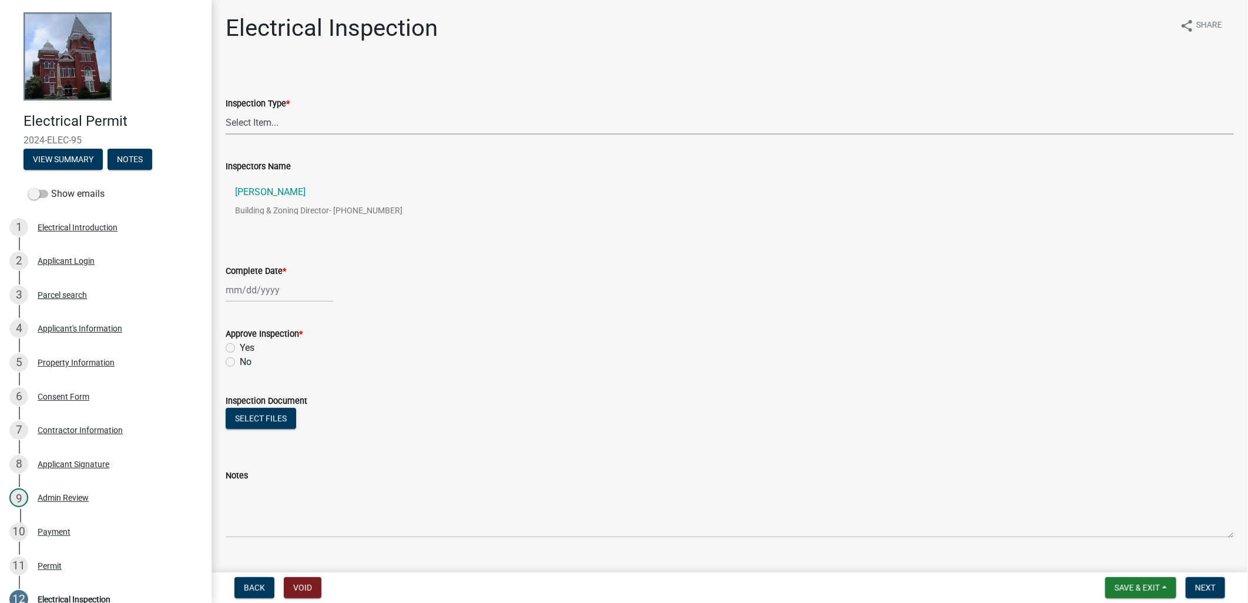
click at [270, 126] on select "Select Item... Temp Pole Final" at bounding box center [730, 122] width 1009 height 24
click at [226, 110] on select "Select Item... Temp Pole Final" at bounding box center [730, 122] width 1009 height 24
select select "0da33734-e32d-469f-b233-3f88452c29db"
click at [241, 293] on div at bounding box center [280, 290] width 108 height 24
select select "8"
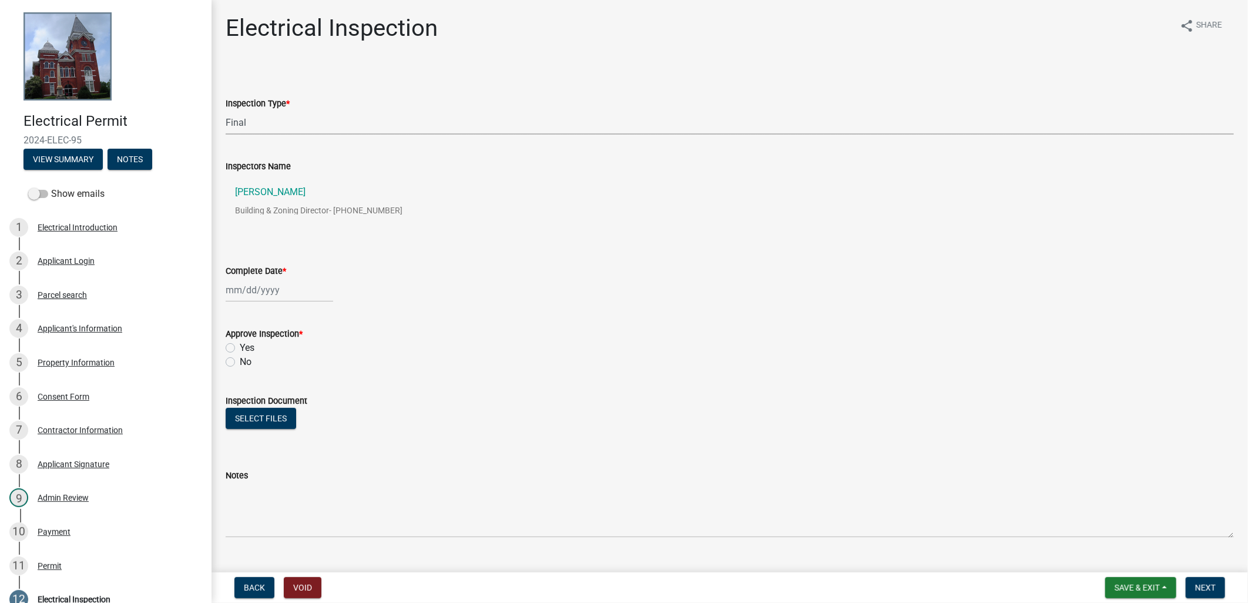
select select "2025"
click at [272, 367] on div "6" at bounding box center [275, 370] width 19 height 19
type input "[DATE]"
click at [246, 351] on label "Yes" at bounding box center [247, 348] width 15 height 14
click at [246, 349] on input "Yes" at bounding box center [244, 345] width 8 height 8
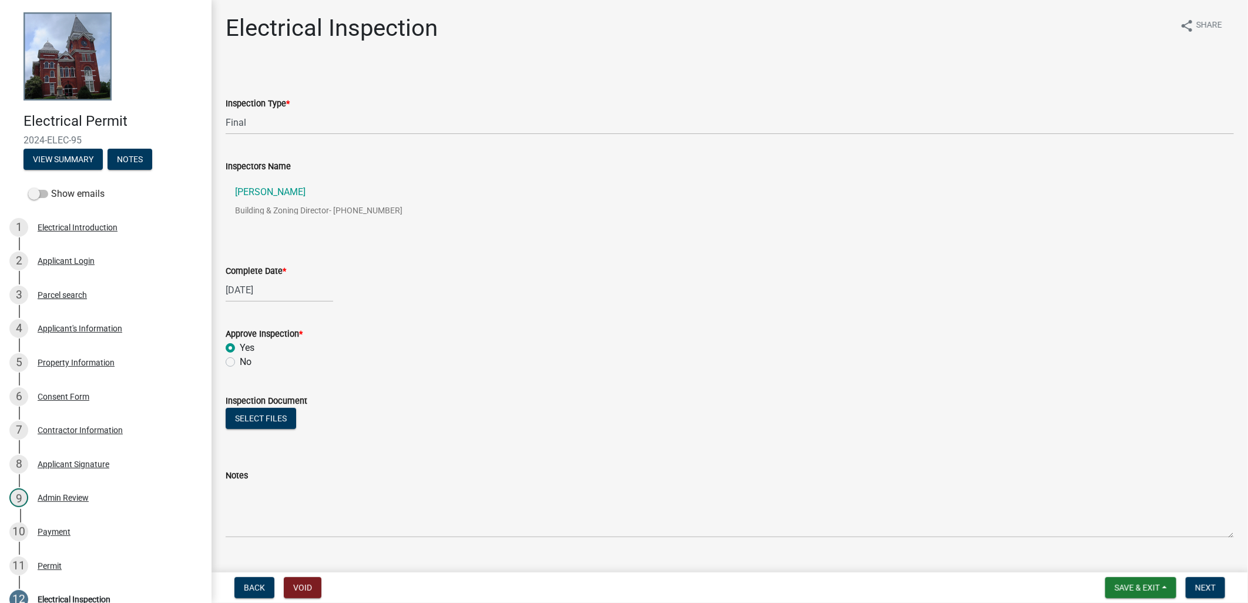
radio input "true"
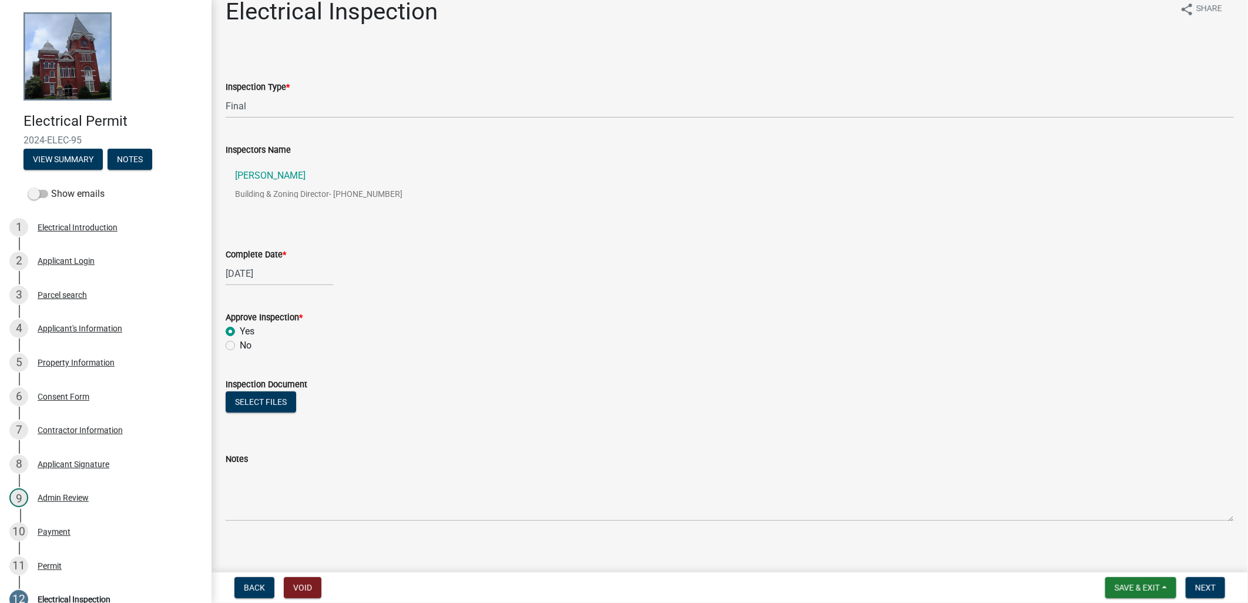
scroll to position [25, 0]
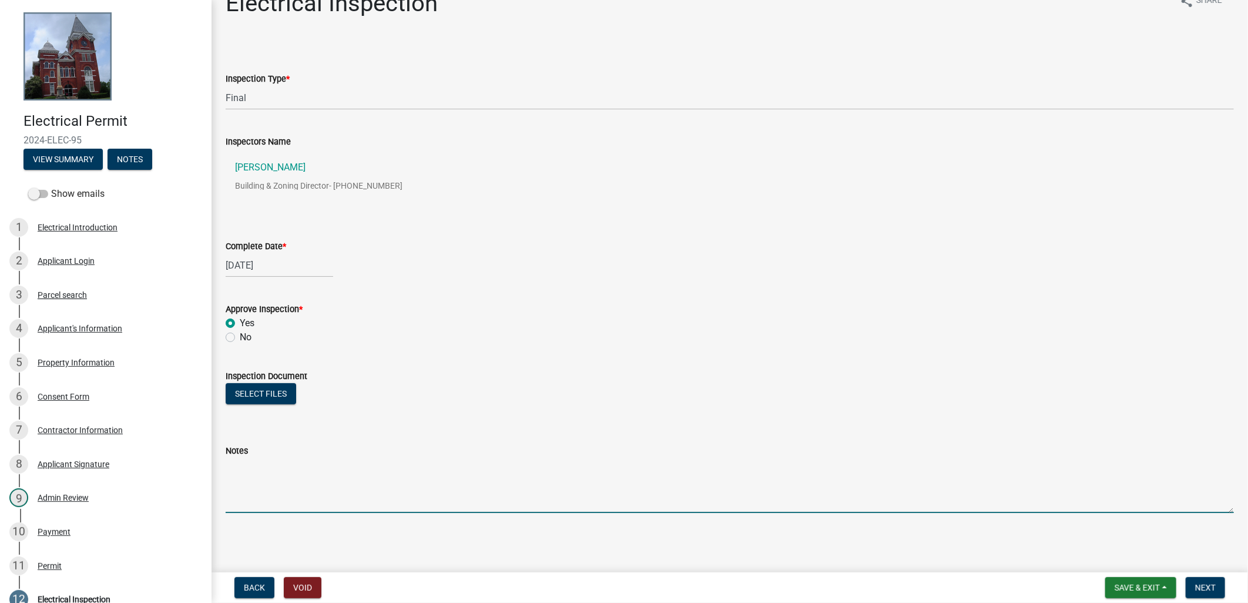
click at [618, 458] on textarea "Notes" at bounding box center [730, 485] width 1009 height 55
type textarea "Gave to [PERSON_NAME] @ EMC at 3:40 PM [DATE] PH"
click at [1227, 592] on form "Save & Exit Save Save & Exit Next" at bounding box center [1165, 587] width 129 height 21
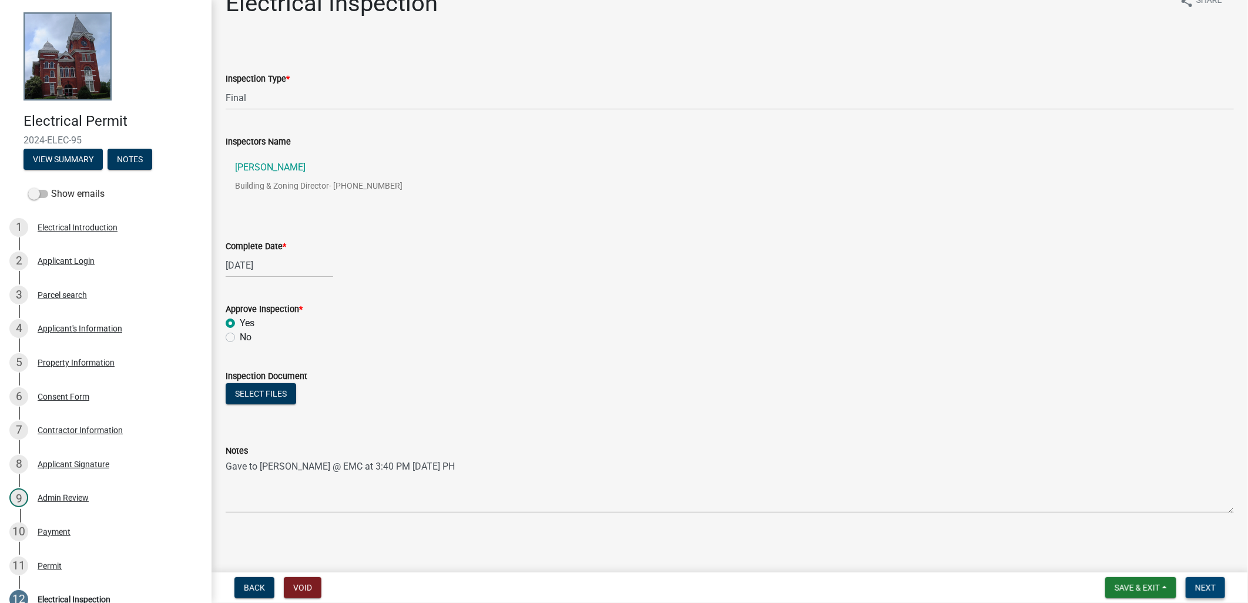
click at [1210, 584] on span "Next" at bounding box center [1205, 587] width 21 height 9
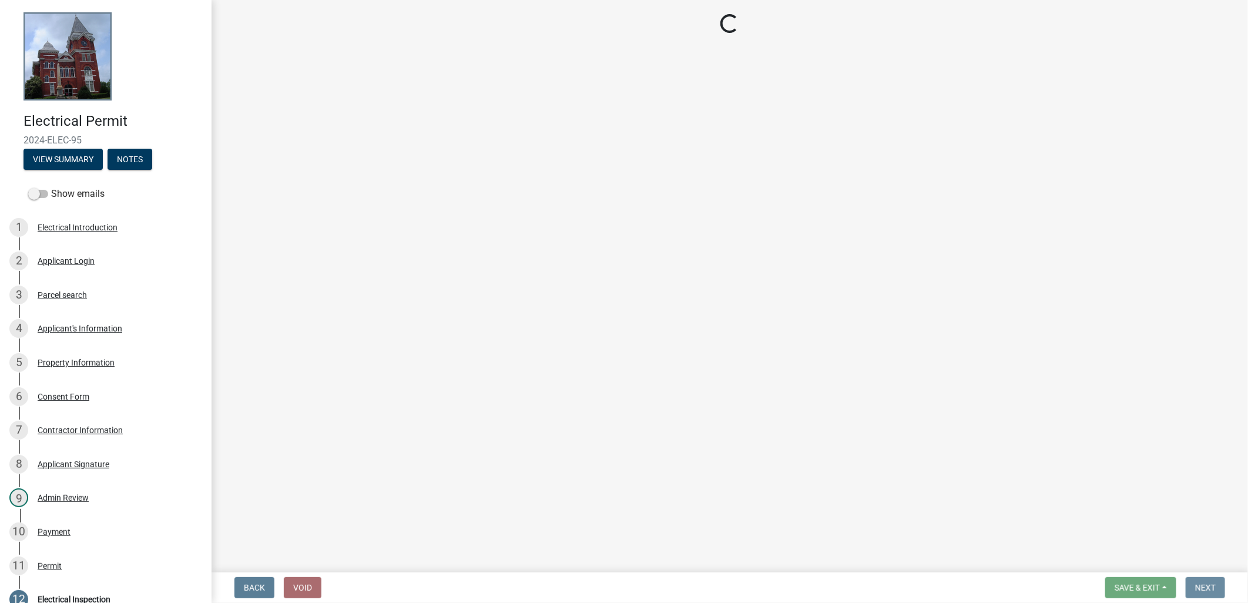
scroll to position [0, 0]
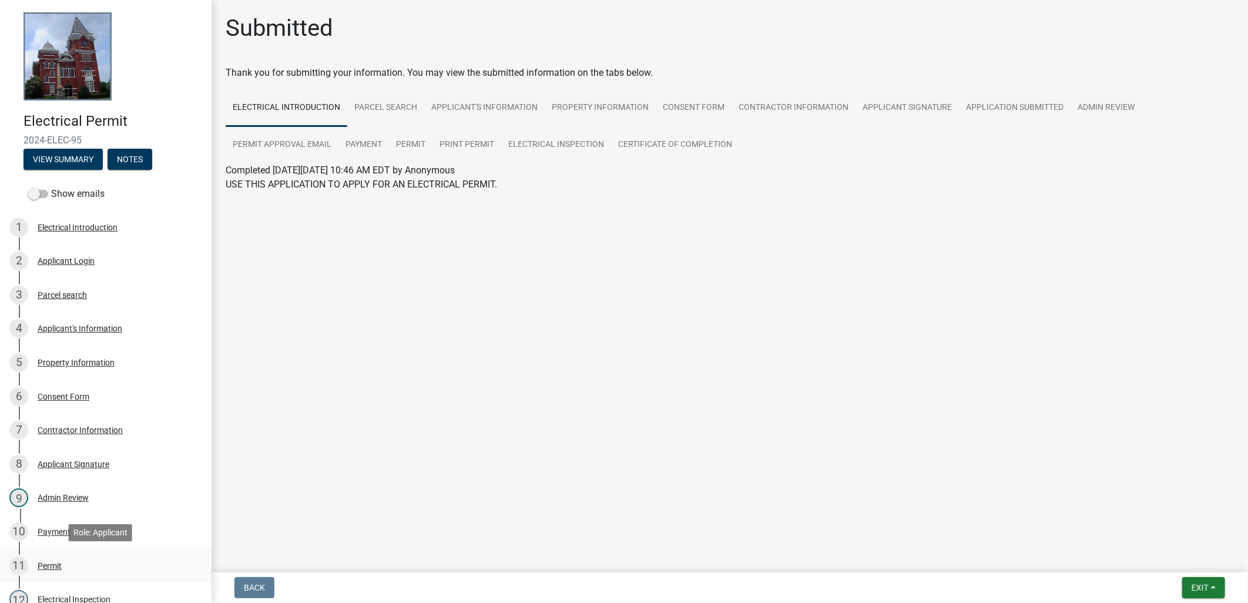
click at [85, 557] on div "11 Permit" at bounding box center [100, 566] width 183 height 19
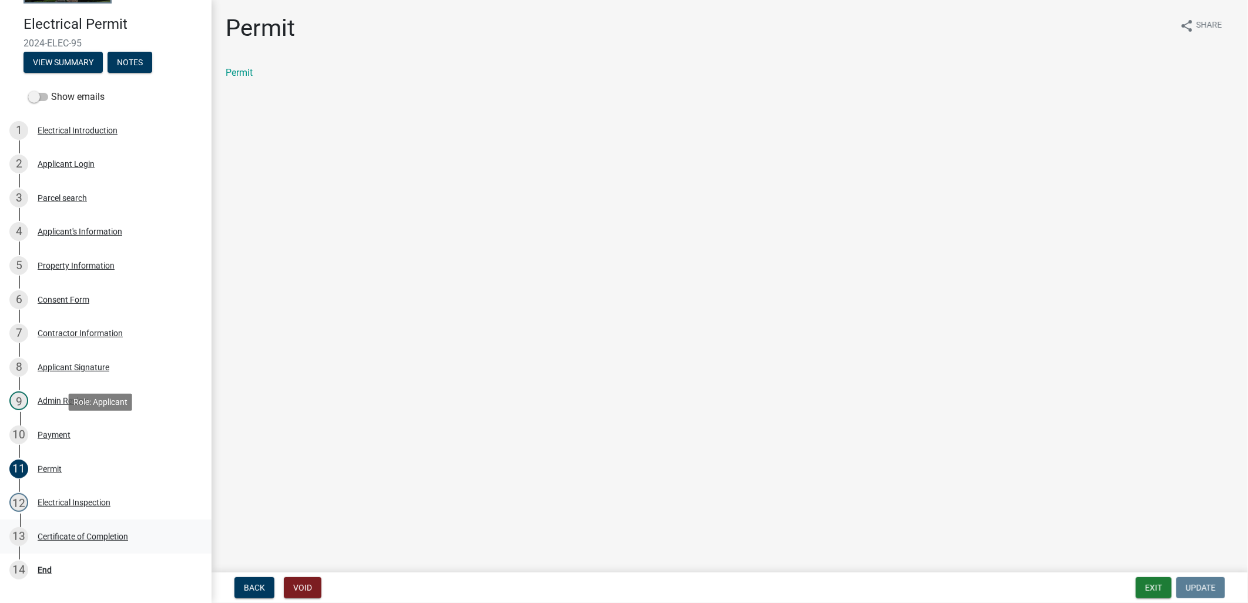
scroll to position [190, 0]
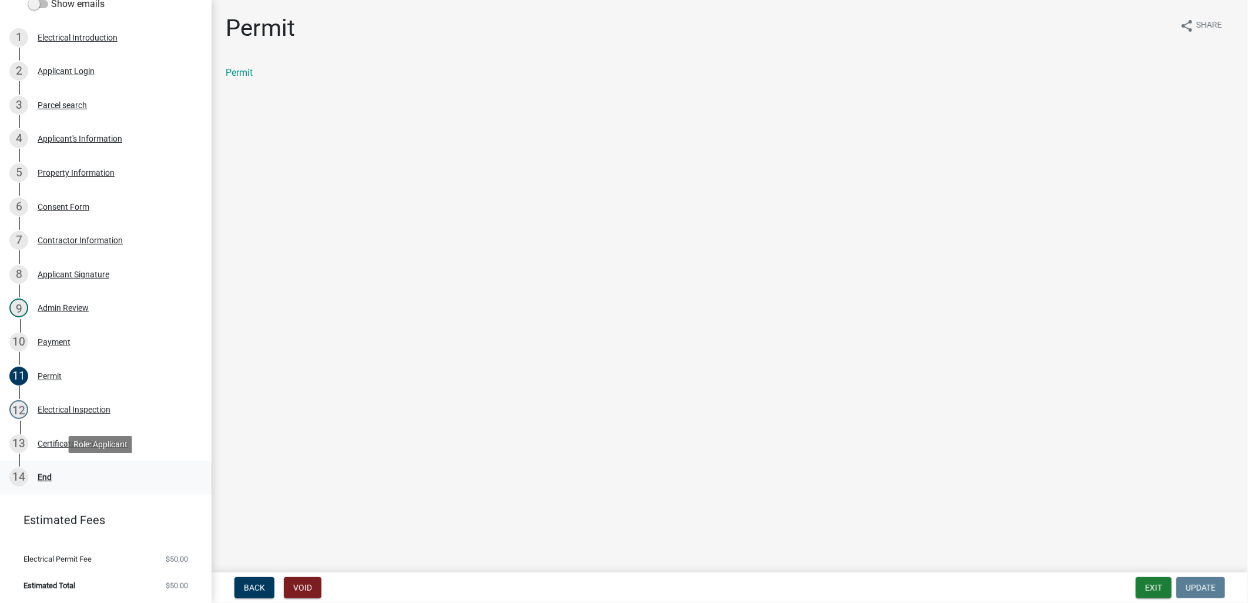
click at [96, 468] on div "14 End" at bounding box center [100, 477] width 183 height 19
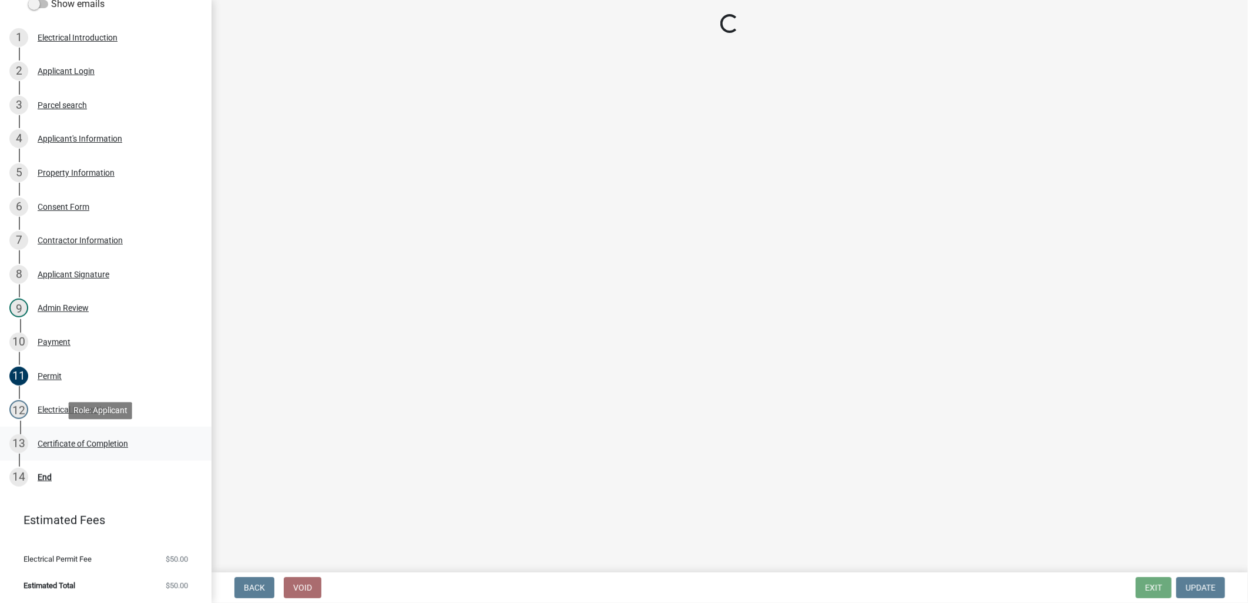
click at [95, 444] on div "Certificate of Completion" at bounding box center [83, 444] width 91 height 8
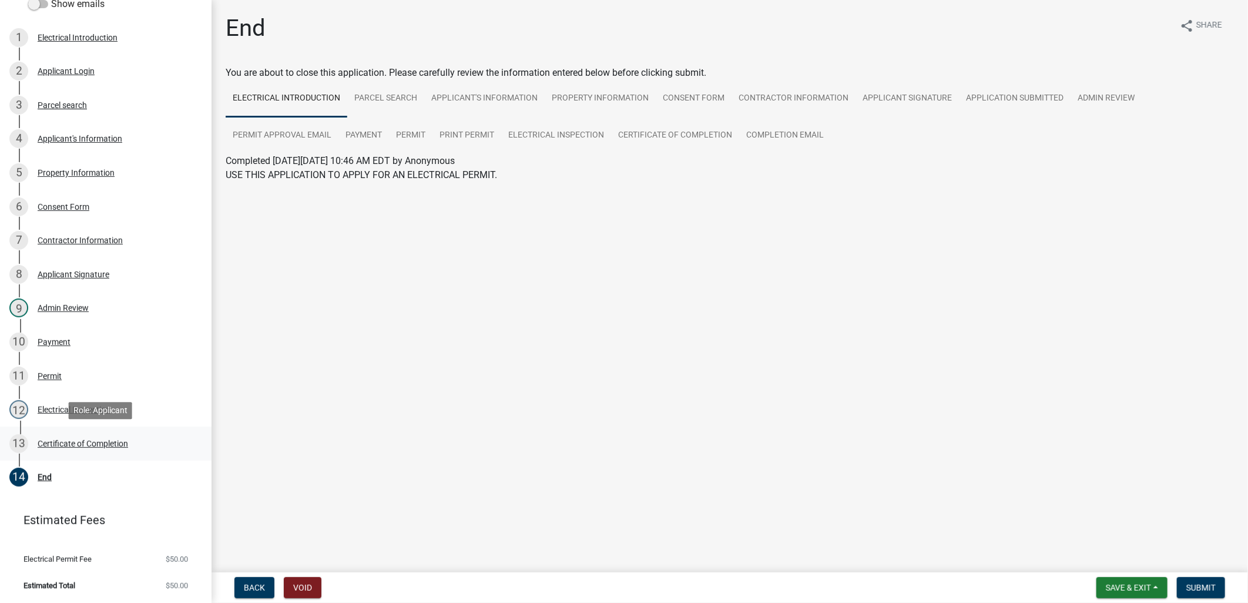
click at [130, 443] on div "13 Certificate of Completion" at bounding box center [100, 443] width 183 height 19
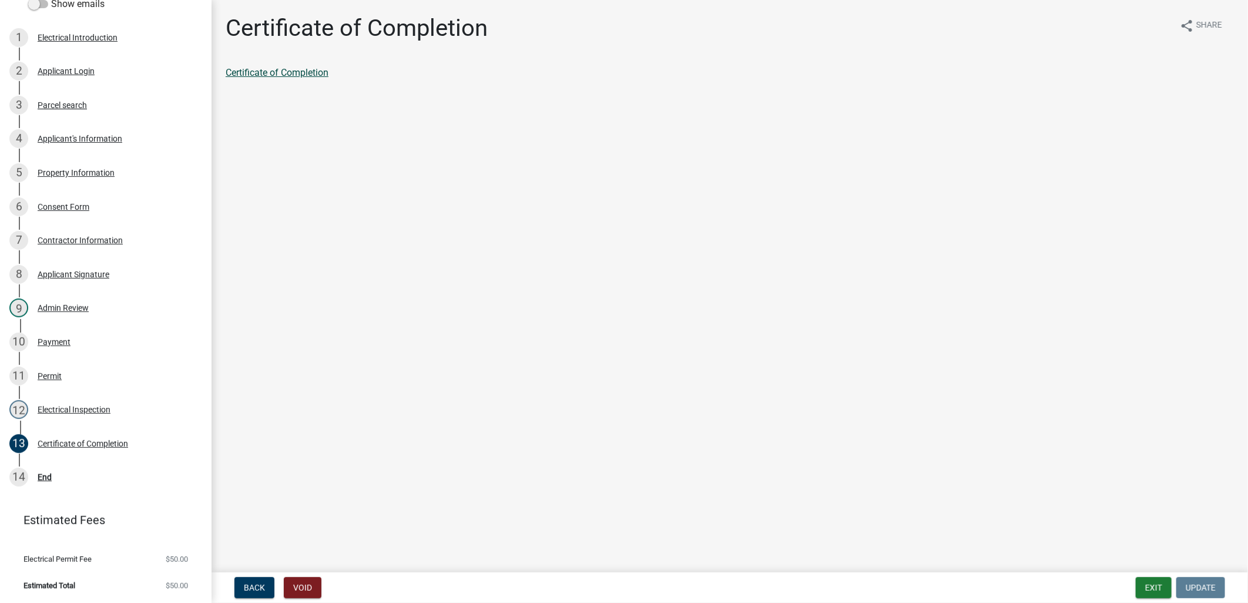
click at [282, 76] on link "Certificate of Completion" at bounding box center [277, 72] width 103 height 11
click at [285, 68] on link "Certificate of Completion" at bounding box center [277, 72] width 103 height 11
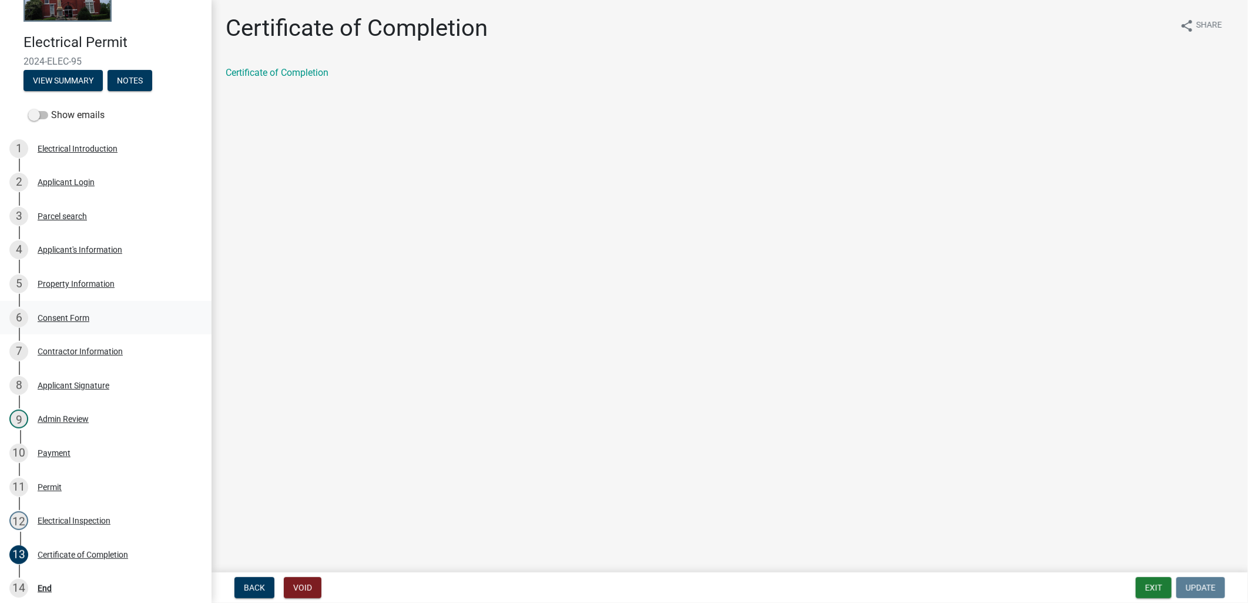
scroll to position [0, 0]
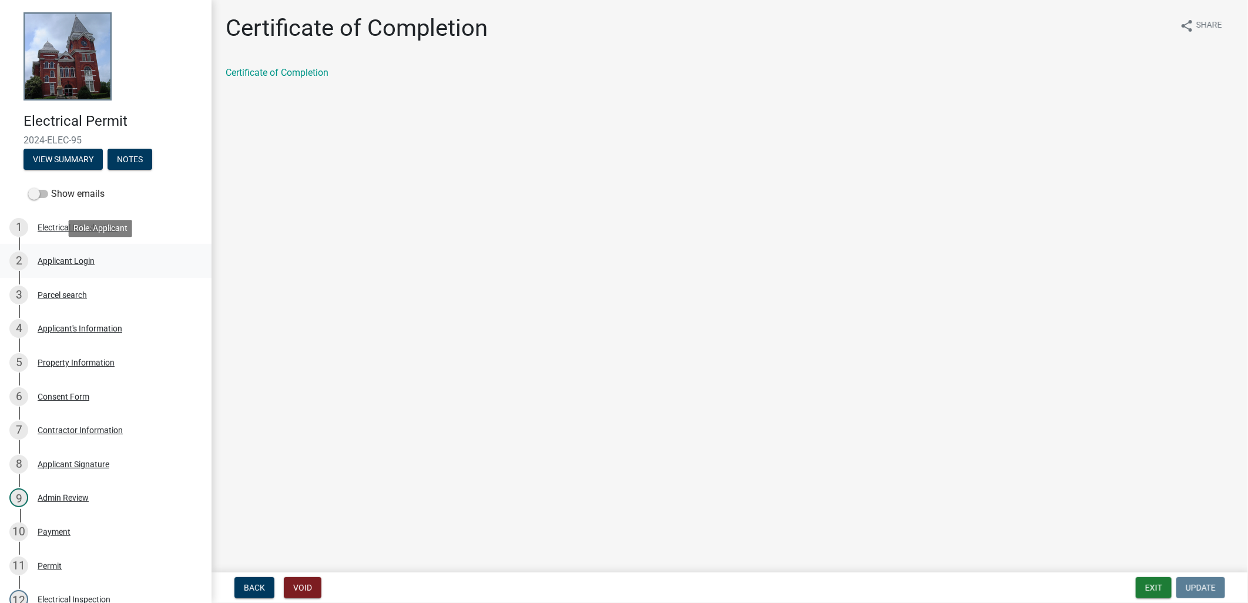
click at [85, 273] on link "2 Applicant Login" at bounding box center [106, 261] width 212 height 34
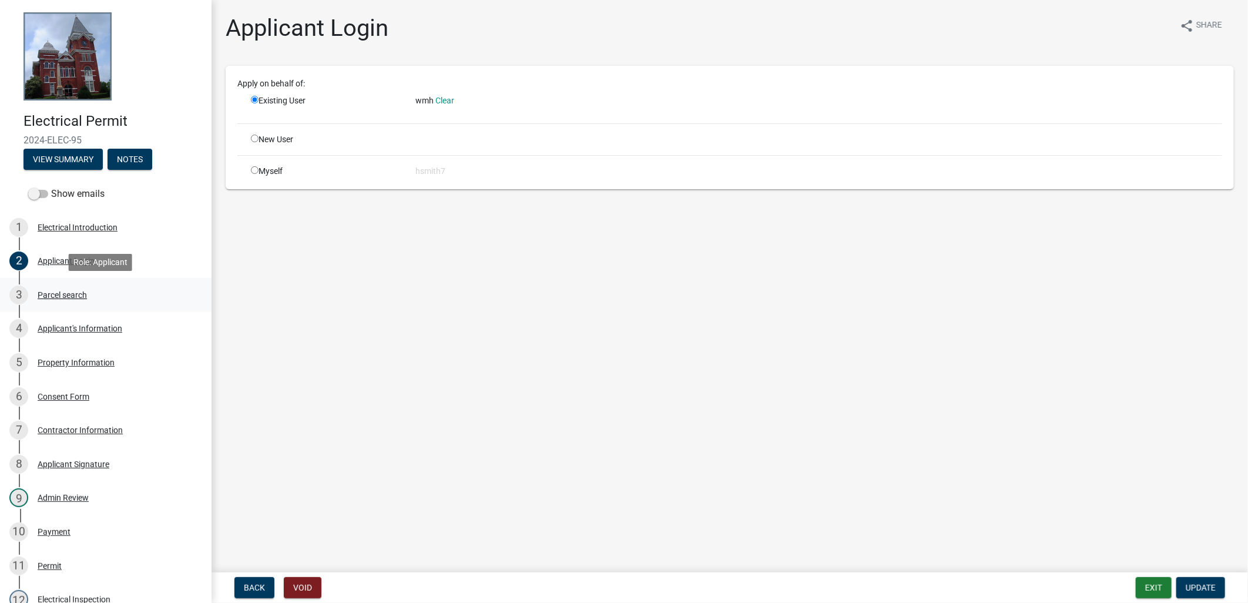
click at [86, 301] on div "3 Parcel search" at bounding box center [100, 295] width 183 height 19
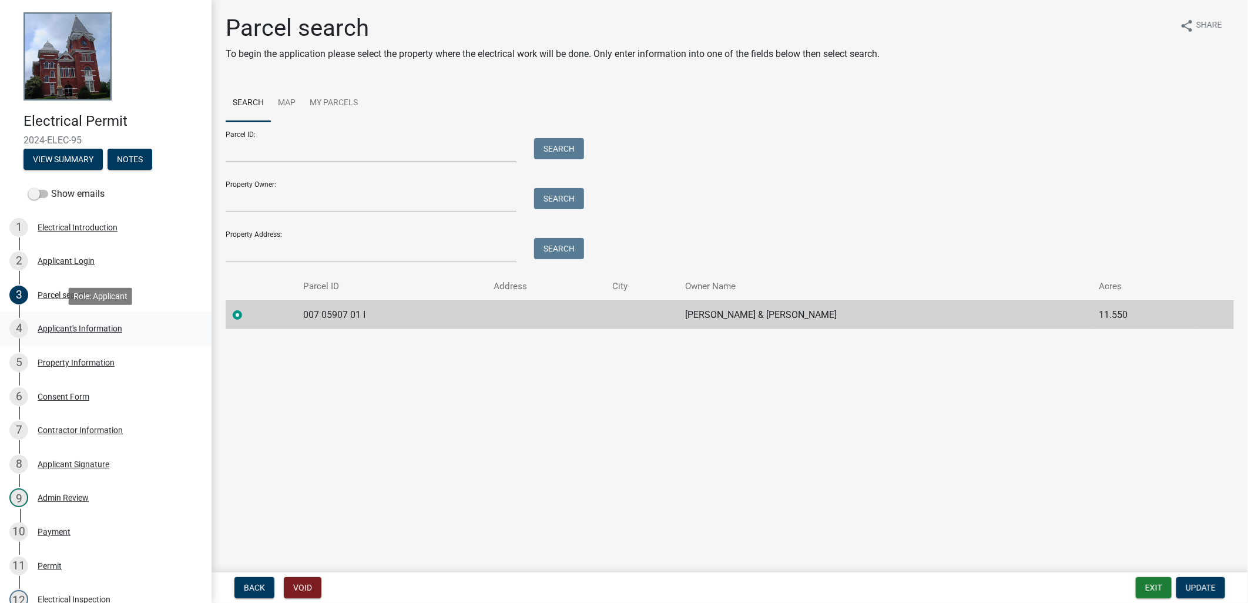
click at [79, 317] on link "4 Applicant's Information" at bounding box center [106, 329] width 212 height 34
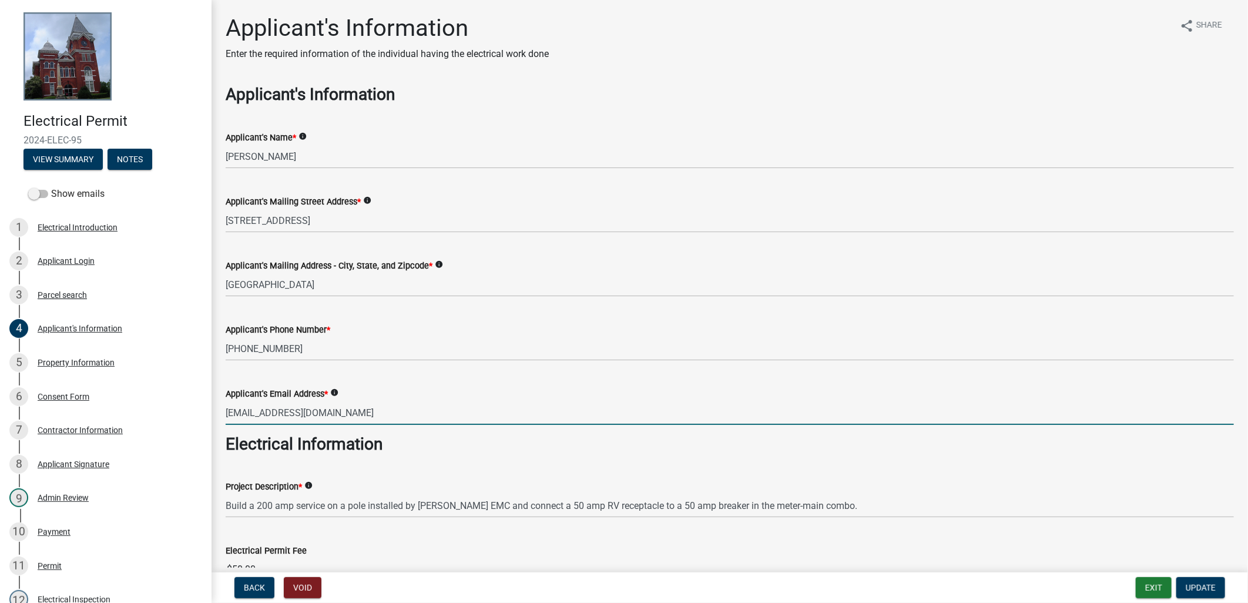
click at [319, 406] on input "[EMAIL_ADDRESS][DOMAIN_NAME]" at bounding box center [730, 413] width 1009 height 24
click at [319, 404] on input "[EMAIL_ADDRESS][DOMAIN_NAME]" at bounding box center [730, 413] width 1009 height 24
click at [71, 156] on button "View Summary" at bounding box center [63, 159] width 79 height 21
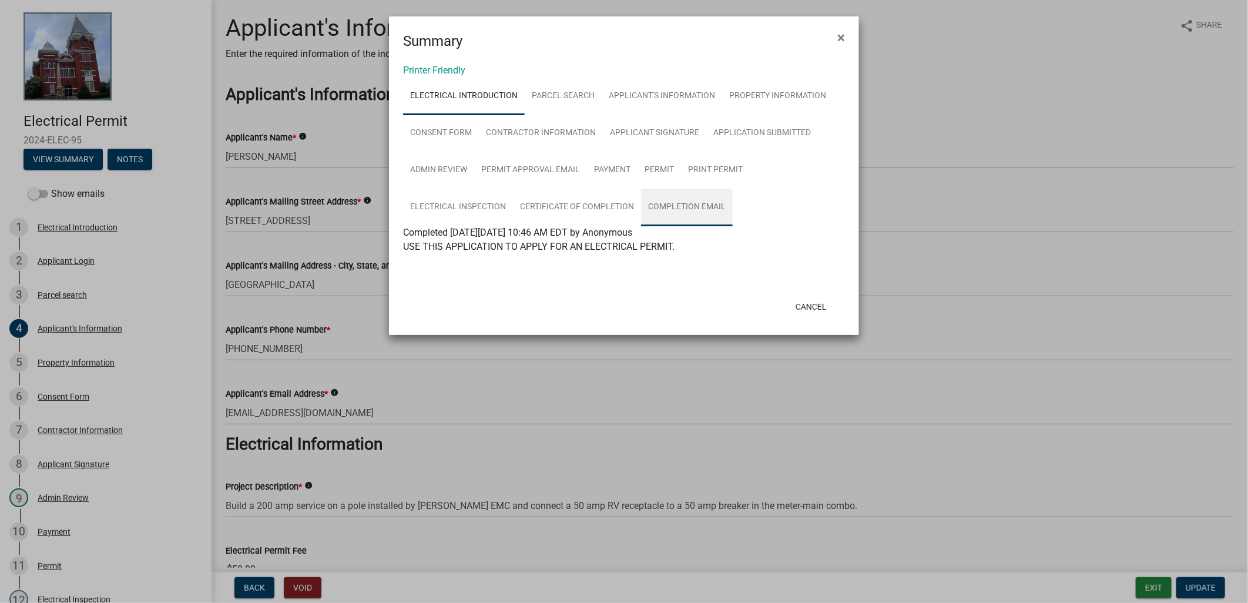
click at [722, 214] on link "Completion Email" at bounding box center [687, 208] width 92 height 38
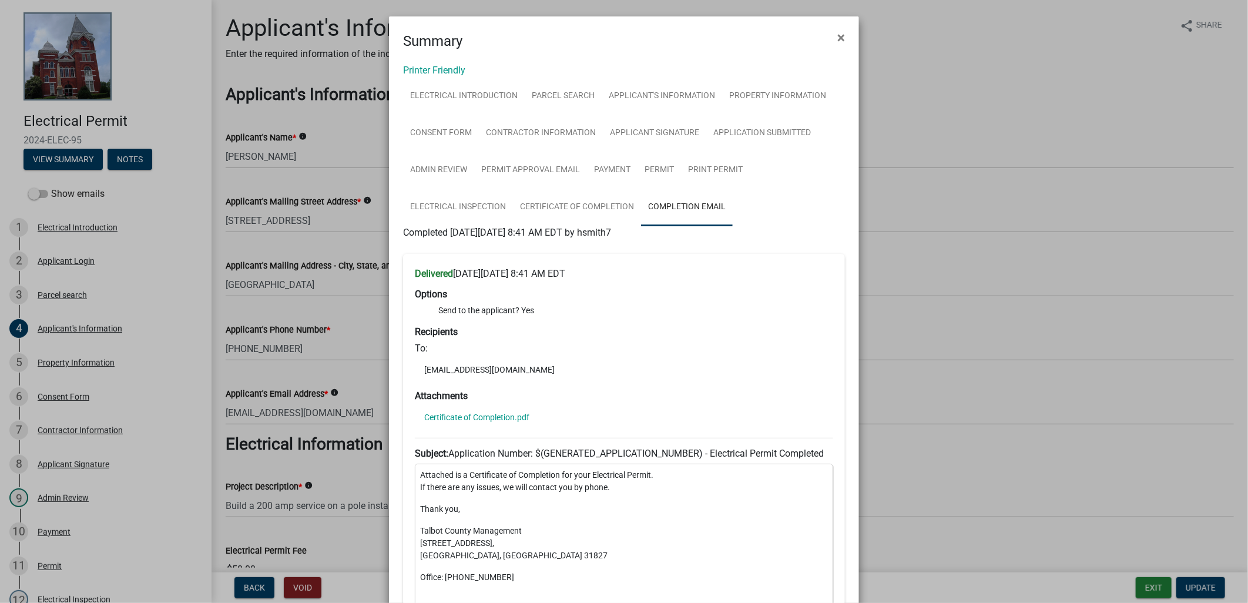
click at [485, 367] on li "[EMAIL_ADDRESS][DOMAIN_NAME]" at bounding box center [624, 370] width 418 height 18
click at [485, 364] on li "[EMAIL_ADDRESS][DOMAIN_NAME]" at bounding box center [624, 370] width 418 height 18
drag, startPoint x: 495, startPoint y: 369, endPoint x: 417, endPoint y: 365, distance: 78.3
click at [417, 365] on li "[EMAIL_ADDRESS][DOMAIN_NAME]" at bounding box center [624, 370] width 418 height 18
copy li "[EMAIL_ADDRESS][DOMAIN_NAME]"
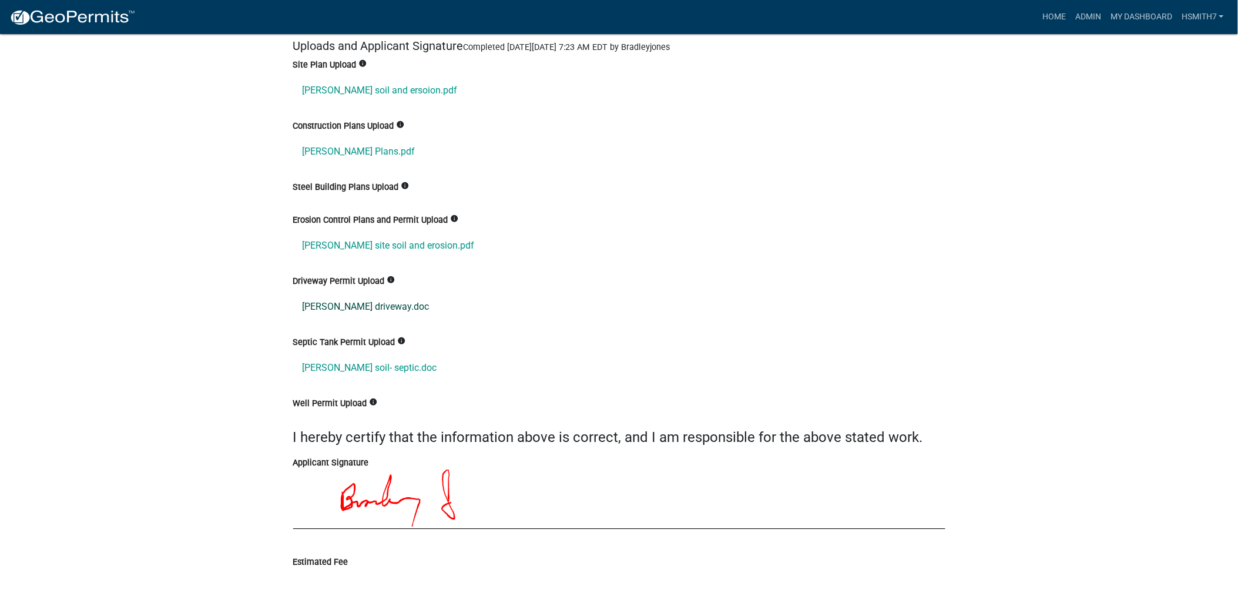
scroll to position [2677, 0]
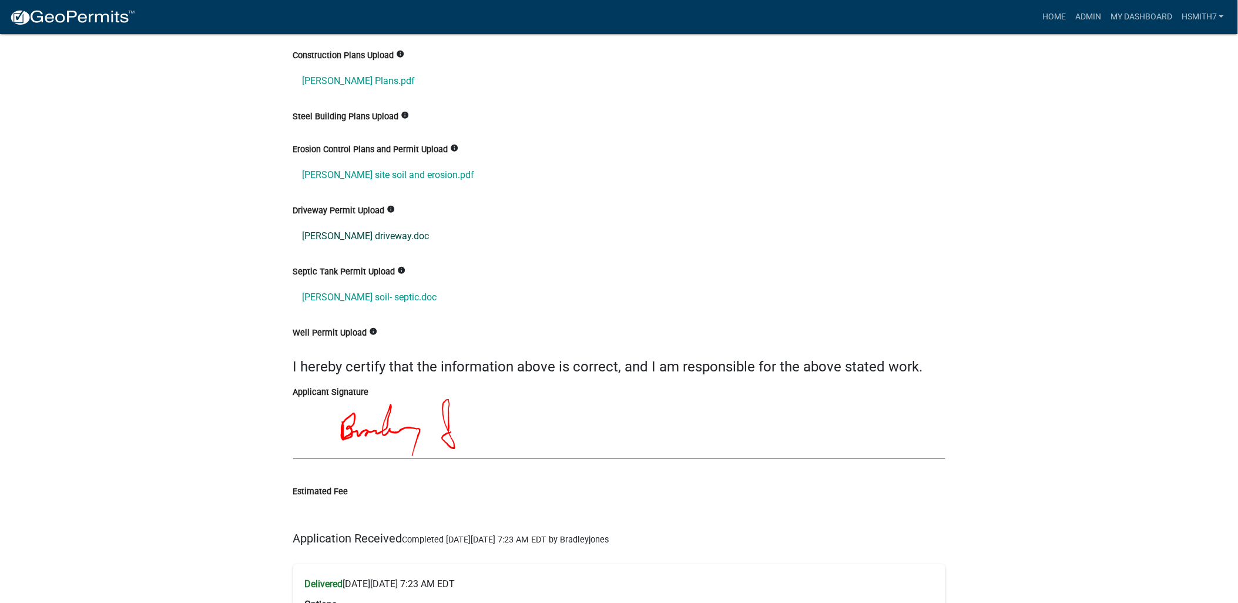
click at [373, 243] on link "[PERSON_NAME] driveway.doc" at bounding box center [619, 236] width 652 height 28
click at [366, 300] on link "[PERSON_NAME] soil- septic.doc" at bounding box center [619, 297] width 652 height 28
click at [351, 230] on link "[PERSON_NAME] driveway.doc" at bounding box center [619, 236] width 652 height 28
click at [360, 301] on link "[PERSON_NAME] soil- septic.doc" at bounding box center [619, 297] width 652 height 28
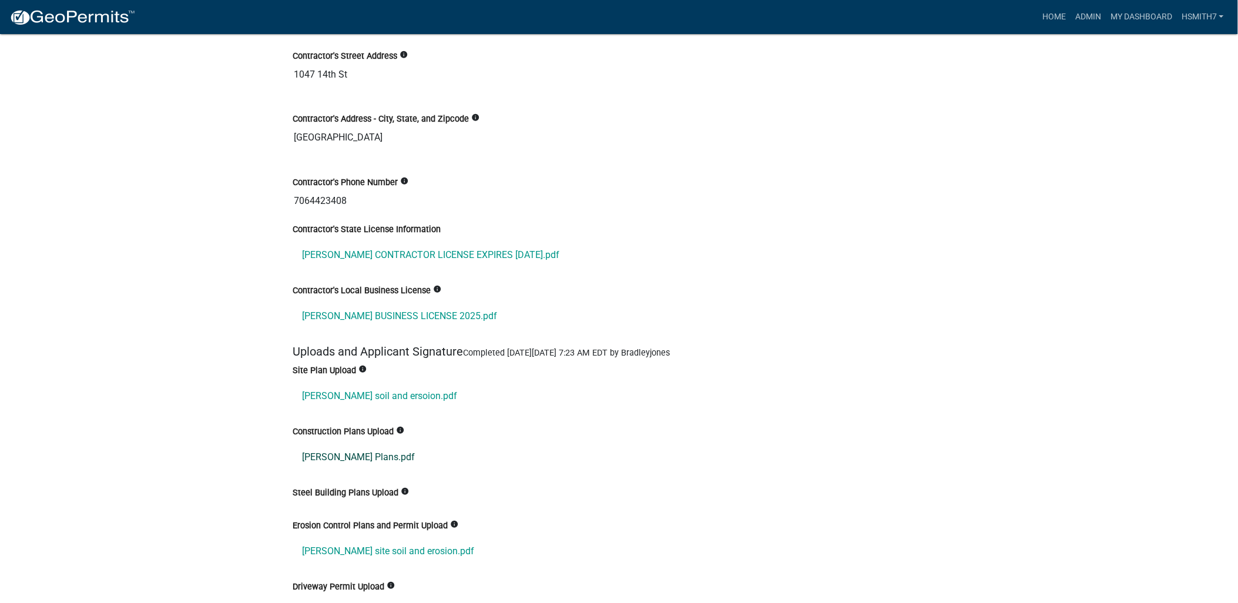
scroll to position [2416, 0]
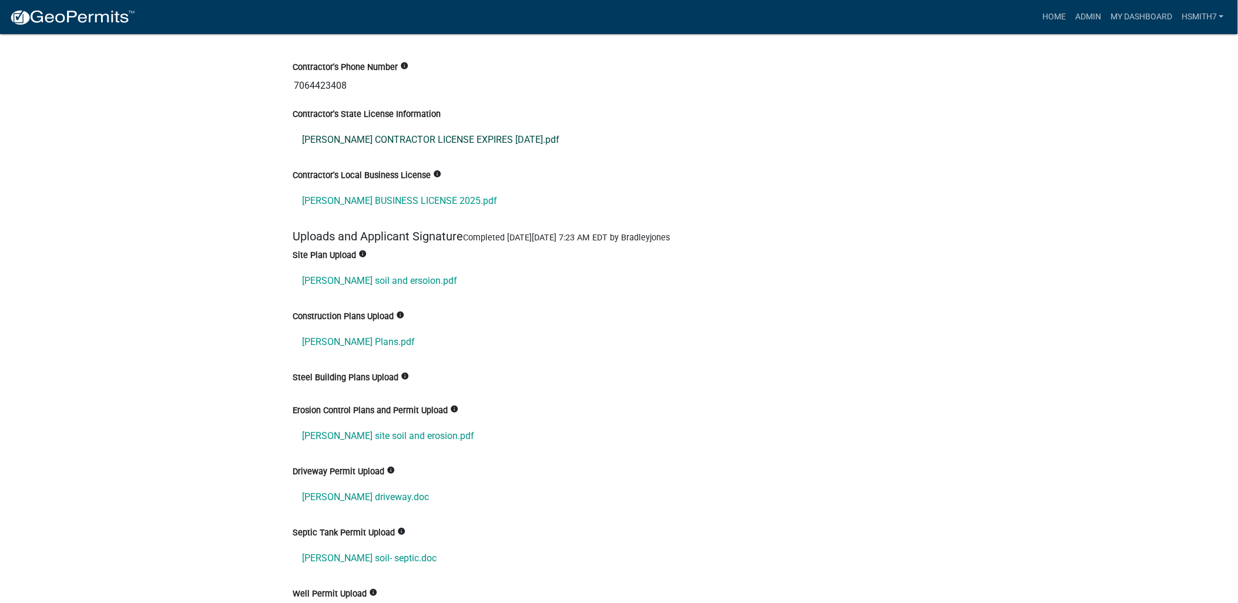
click at [392, 142] on link "[PERSON_NAME] CONTRACTOR LICENSE EXPIRES [DATE].pdf" at bounding box center [619, 140] width 652 height 28
click at [329, 197] on link "[PERSON_NAME] BUSINESS LICENSE 2025.pdf" at bounding box center [619, 201] width 652 height 28
click at [365, 277] on link "[PERSON_NAME] soil and ersoion.pdf" at bounding box center [619, 281] width 652 height 28
click at [339, 342] on link "[PERSON_NAME] Plans.pdf" at bounding box center [619, 342] width 652 height 28
click at [356, 343] on link "[PERSON_NAME] Plans.pdf" at bounding box center [619, 342] width 652 height 28
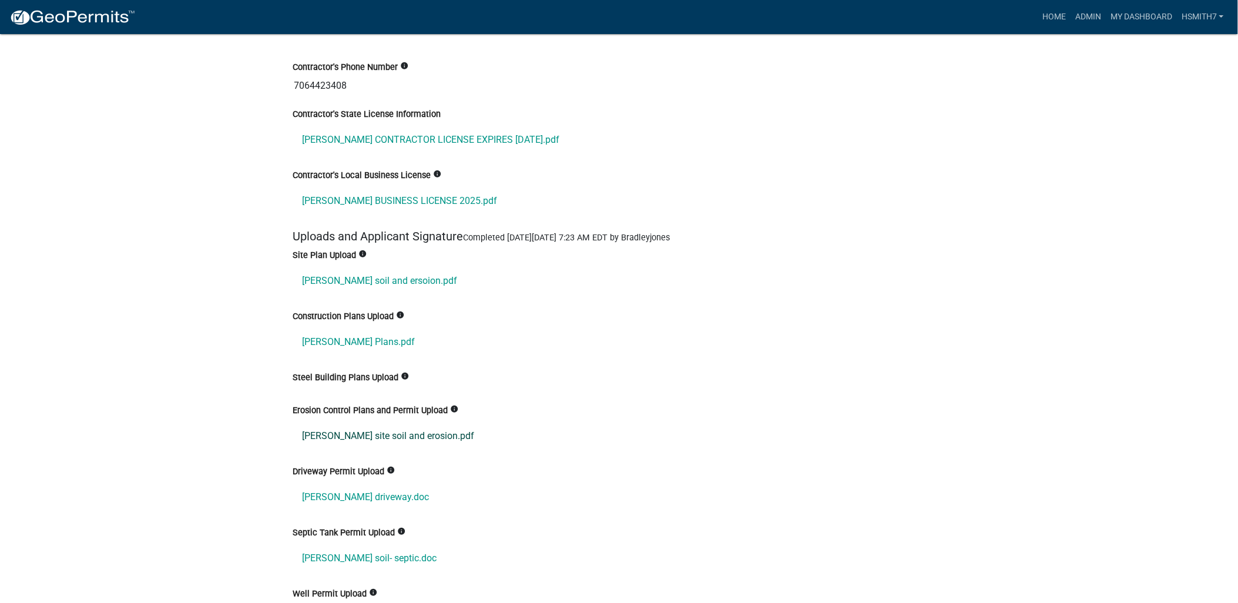
click at [319, 441] on link "[PERSON_NAME] site soil and erosion.pdf" at bounding box center [619, 436] width 652 height 28
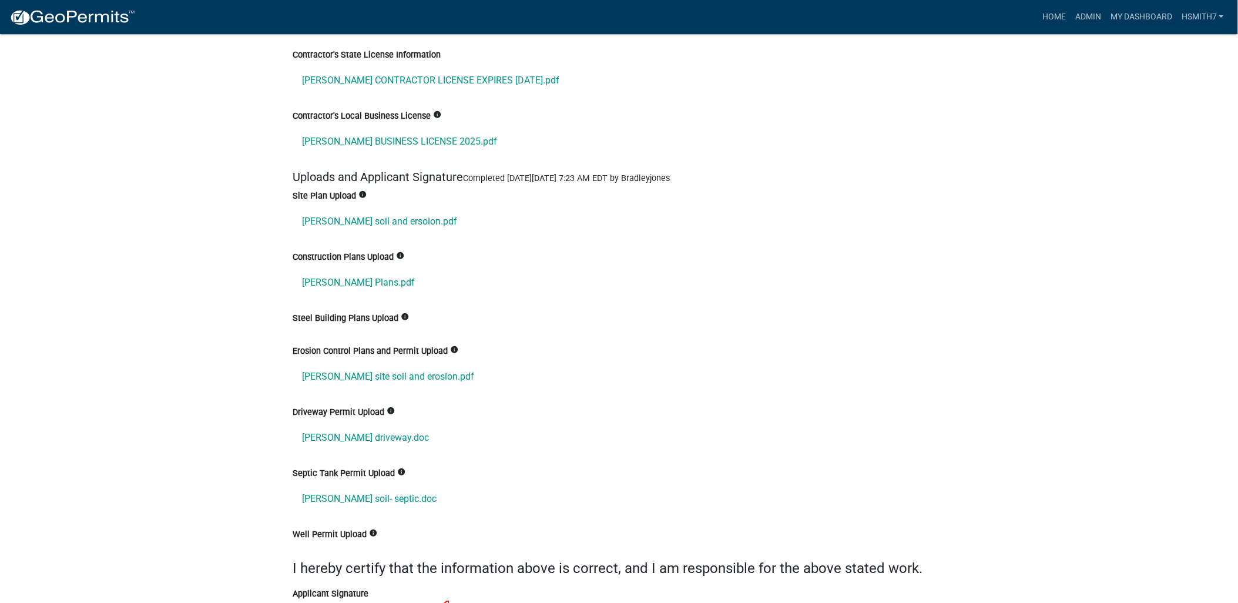
scroll to position [2612, 0]
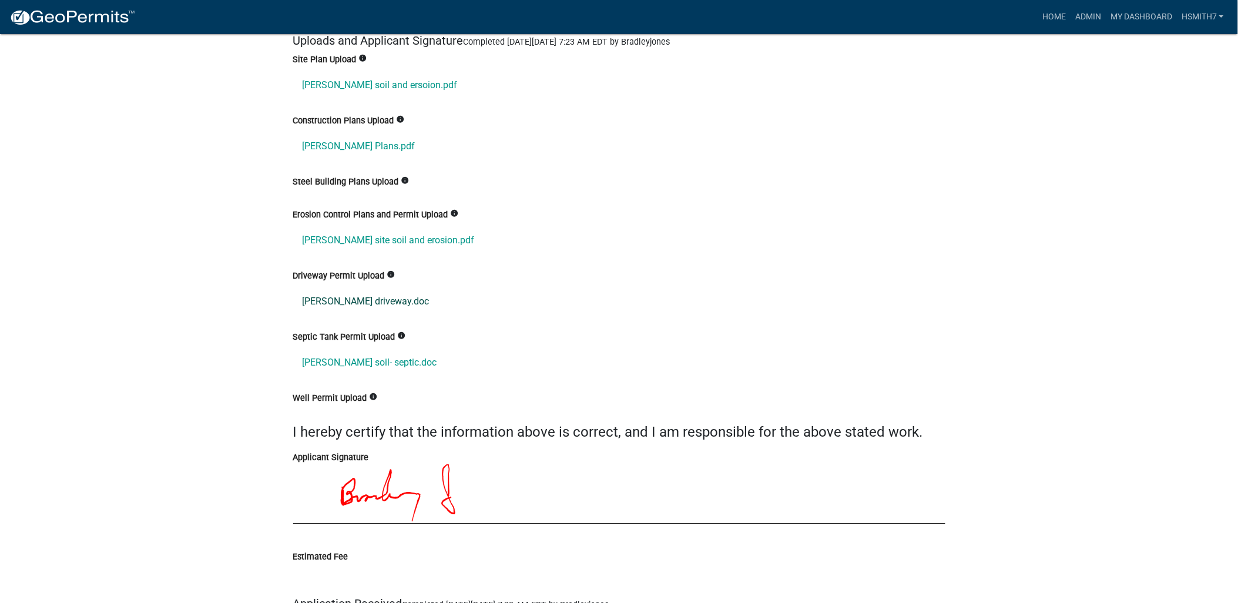
click at [374, 306] on link "[PERSON_NAME] driveway.doc" at bounding box center [619, 301] width 652 height 28
click at [382, 371] on link "[PERSON_NAME] soil- septic.doc" at bounding box center [619, 363] width 652 height 28
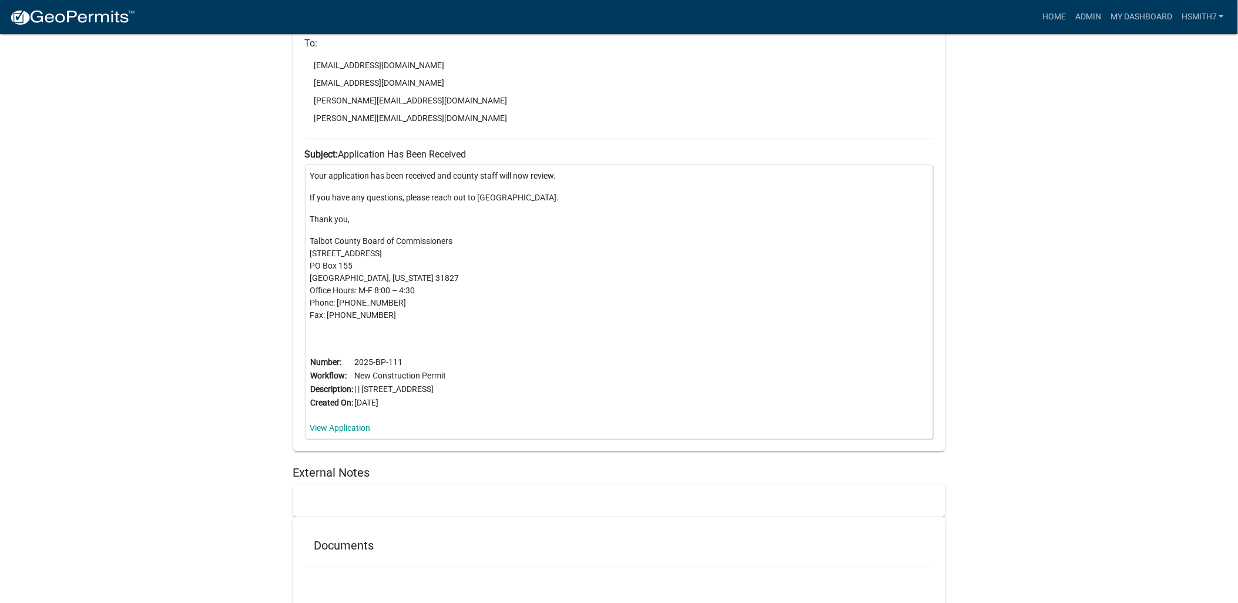
scroll to position [3515, 0]
